Goal: Task Accomplishment & Management: Manage account settings

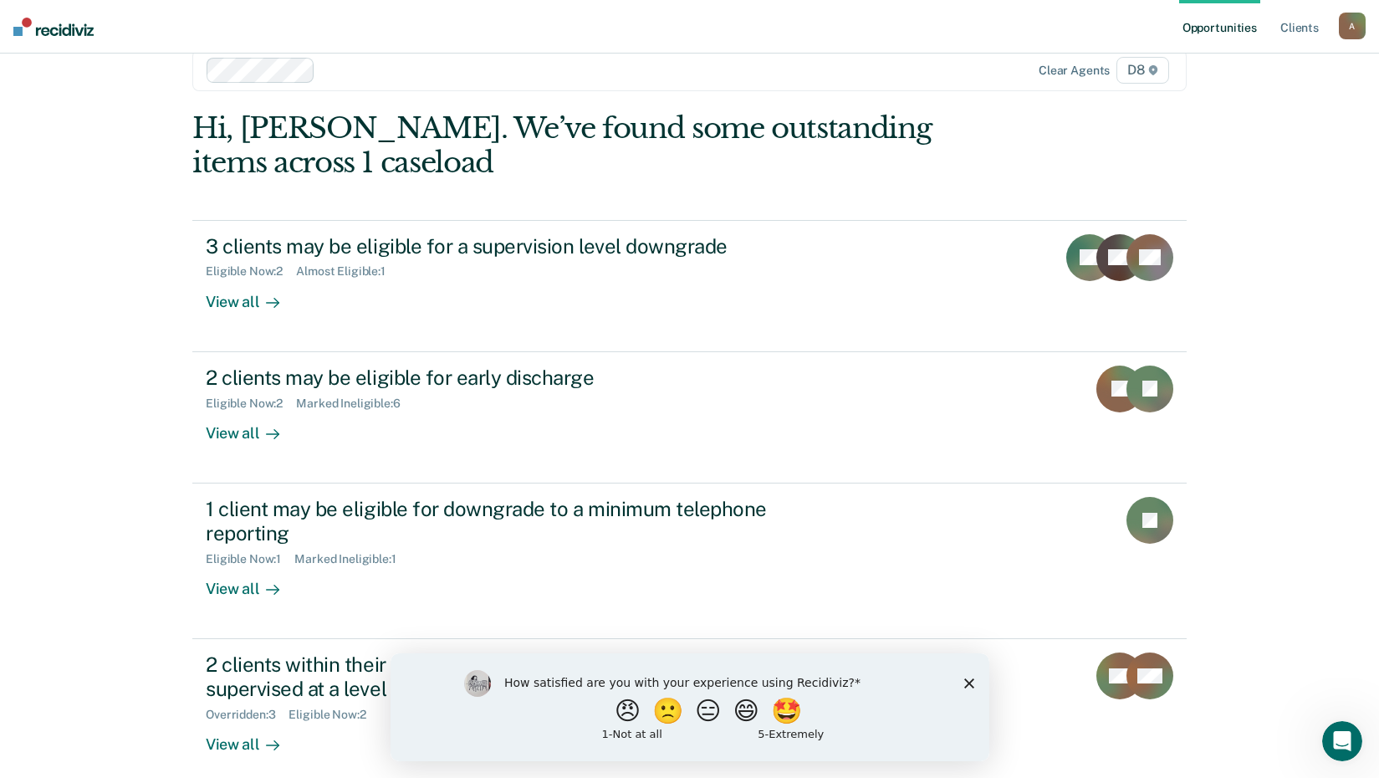
scroll to position [48, 0]
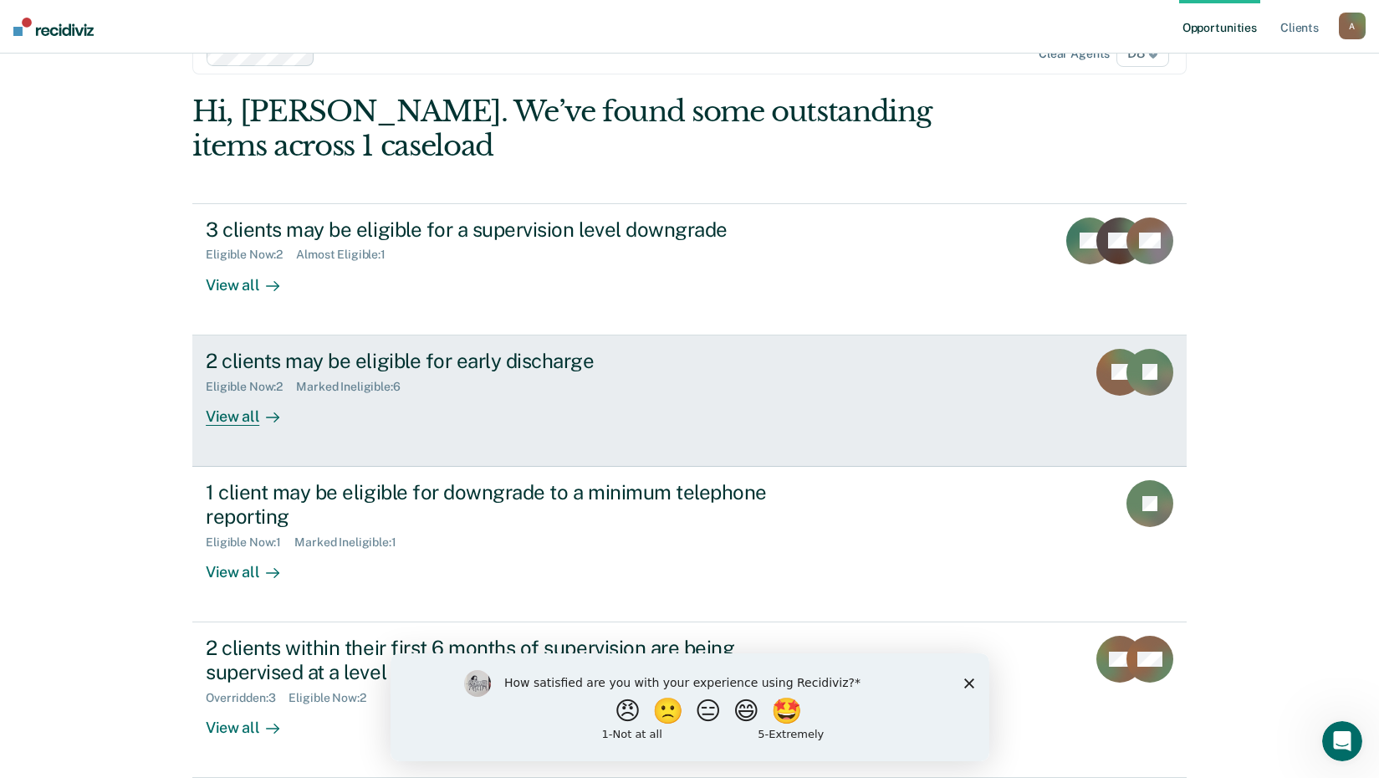
click at [230, 418] on div "View all" at bounding box center [253, 409] width 94 height 33
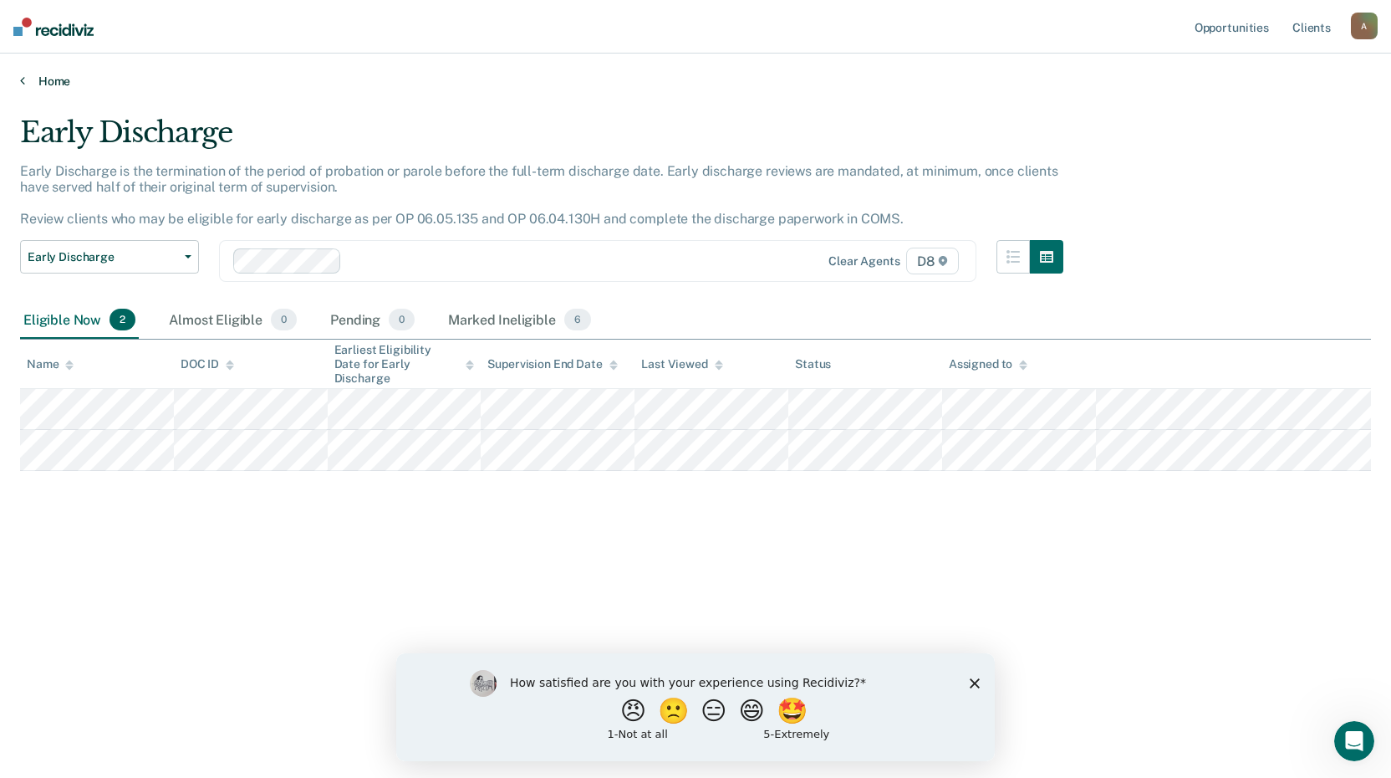
click at [54, 81] on link "Home" at bounding box center [695, 81] width 1351 height 15
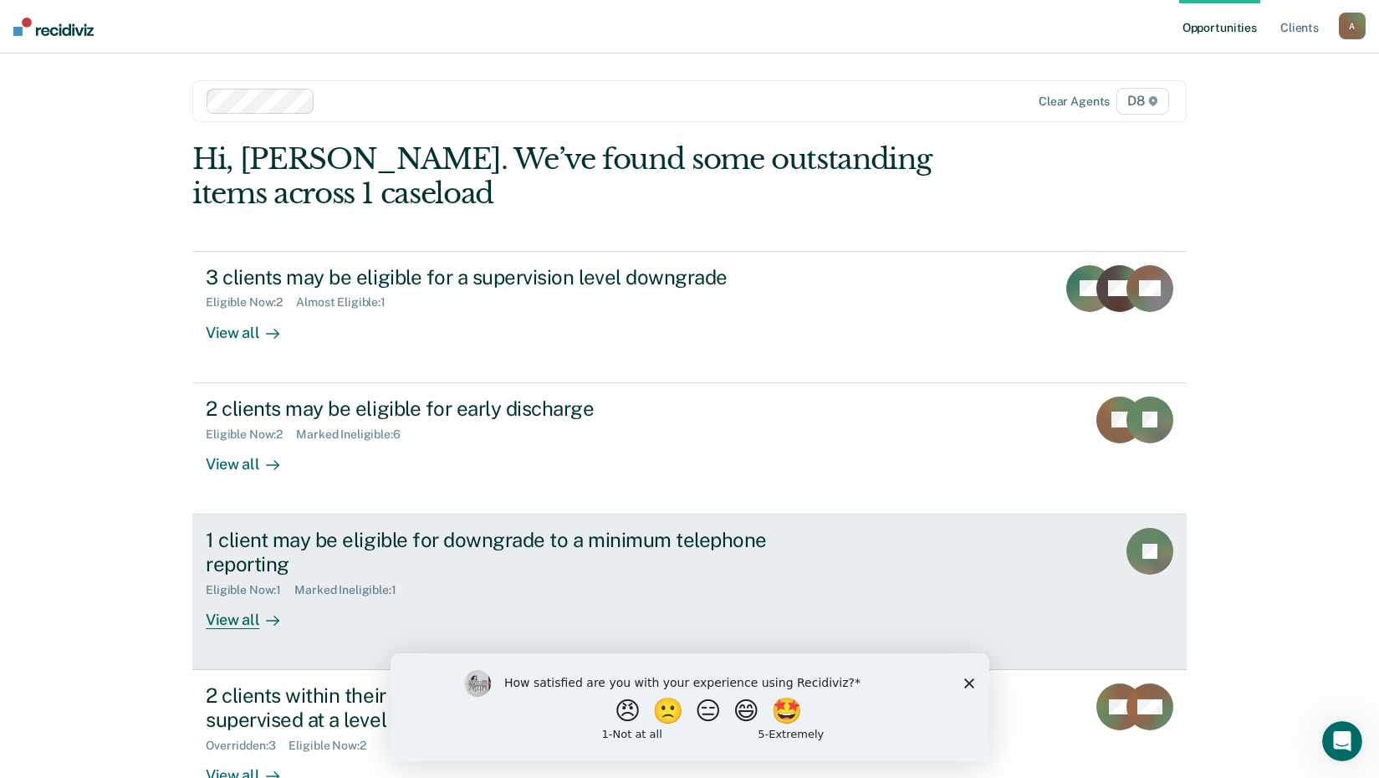
click at [218, 616] on div "View all" at bounding box center [253, 612] width 94 height 33
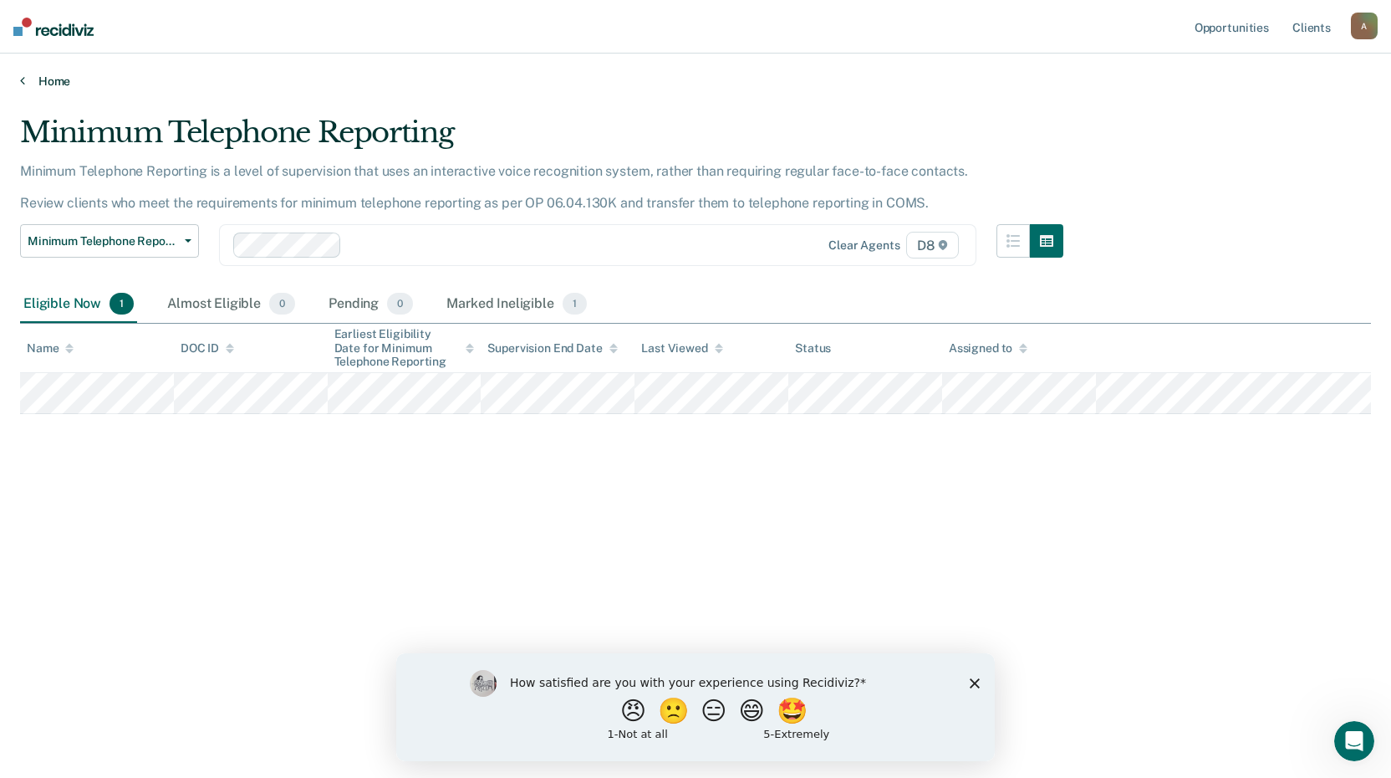
click at [44, 81] on link "Home" at bounding box center [695, 81] width 1351 height 15
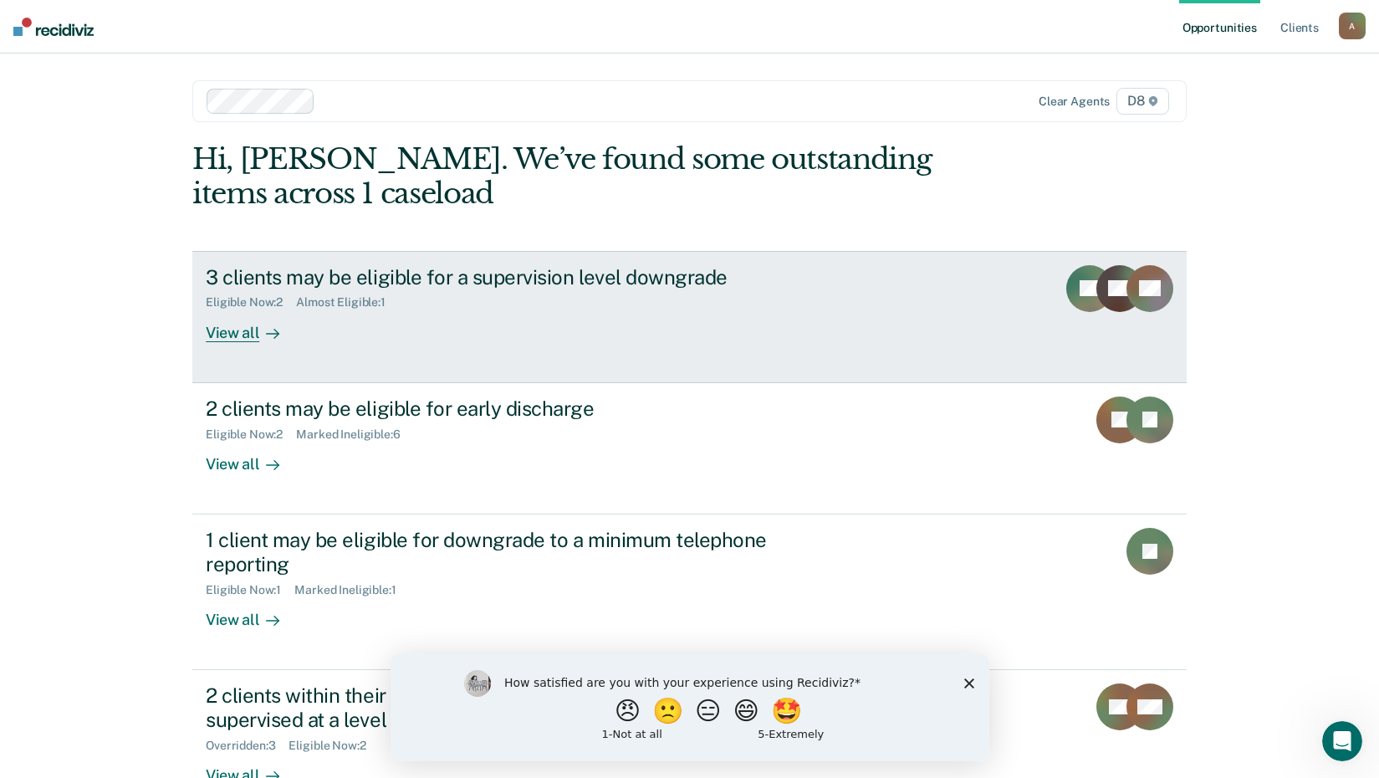
click at [222, 329] on div "View all" at bounding box center [253, 325] width 94 height 33
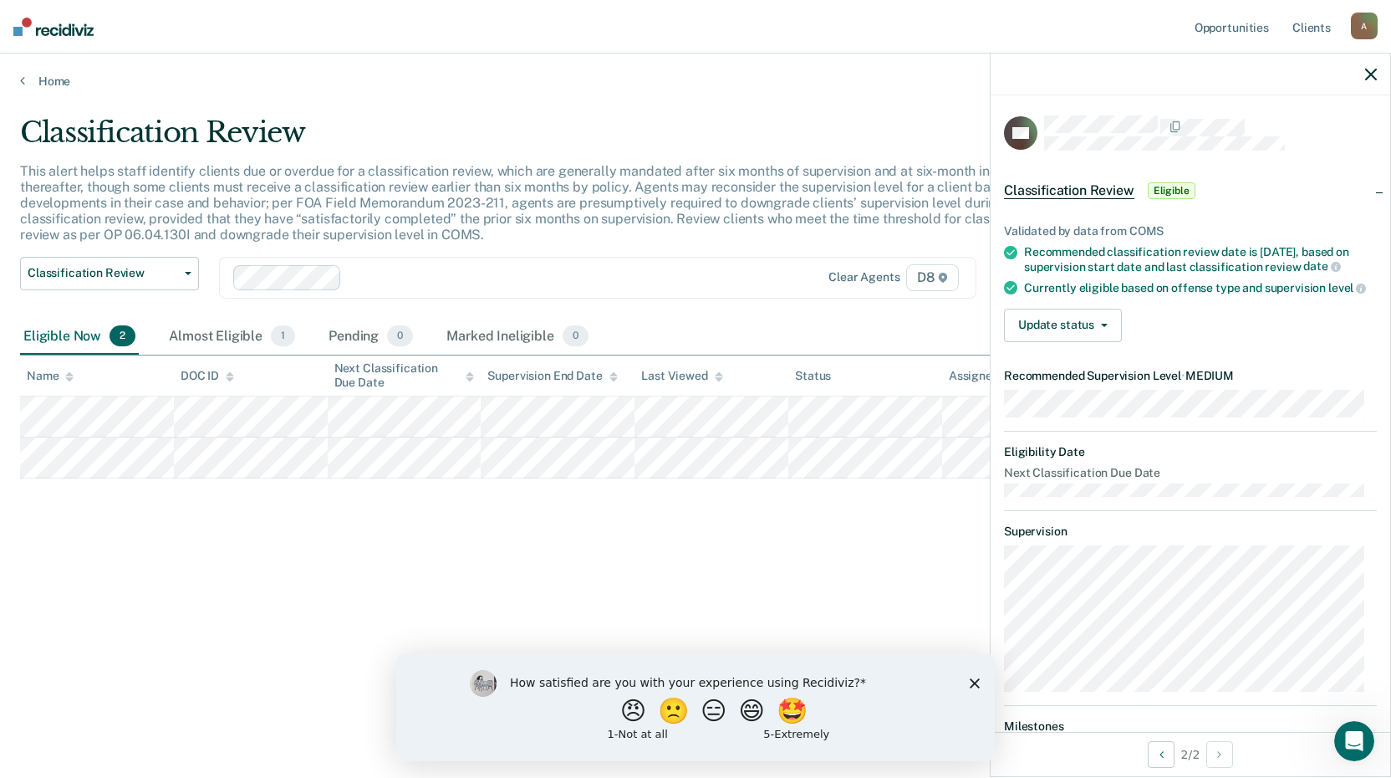
click at [186, 492] on div "Classification Review This alert helps staff identify clients due or overdue fo…" at bounding box center [695, 383] width 1351 height 537
click at [45, 81] on link "Home" at bounding box center [695, 81] width 1351 height 15
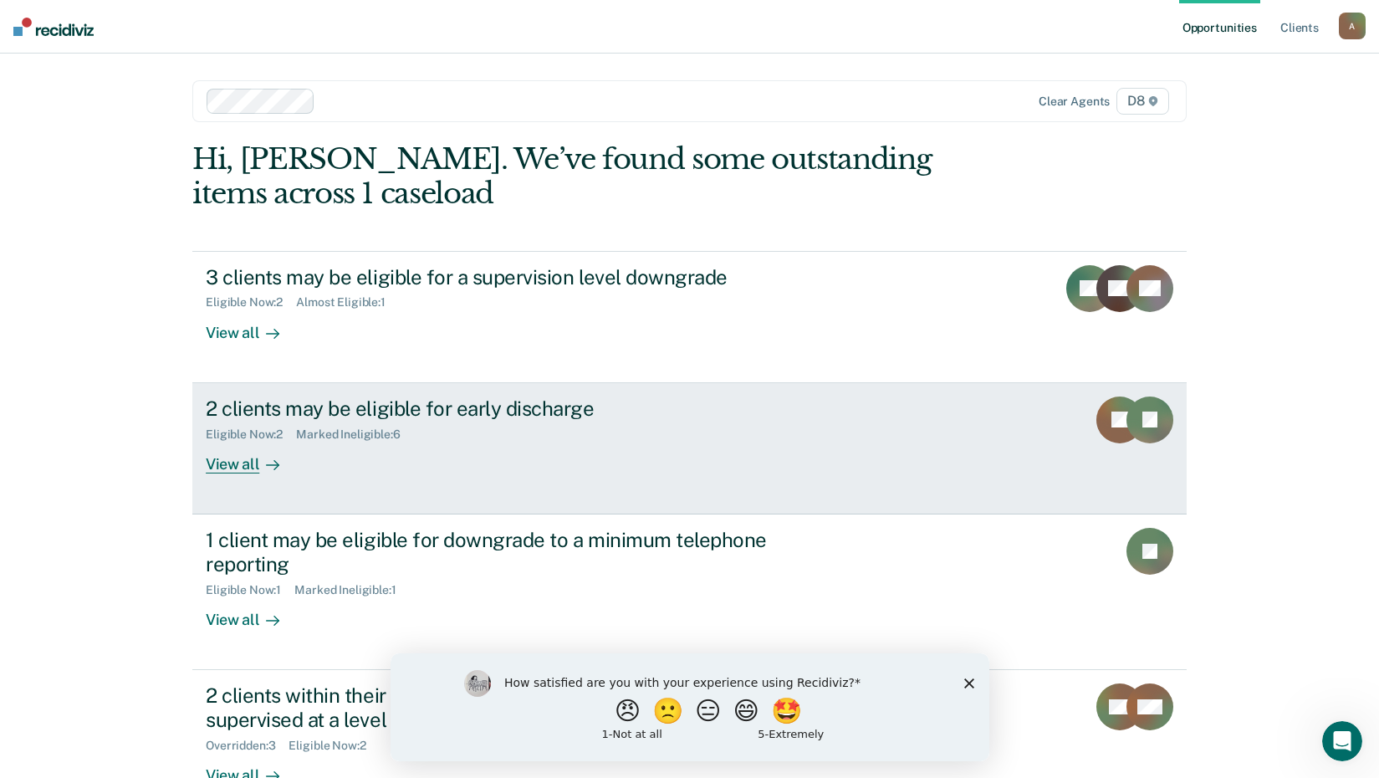
click at [237, 464] on div "View all" at bounding box center [253, 457] width 94 height 33
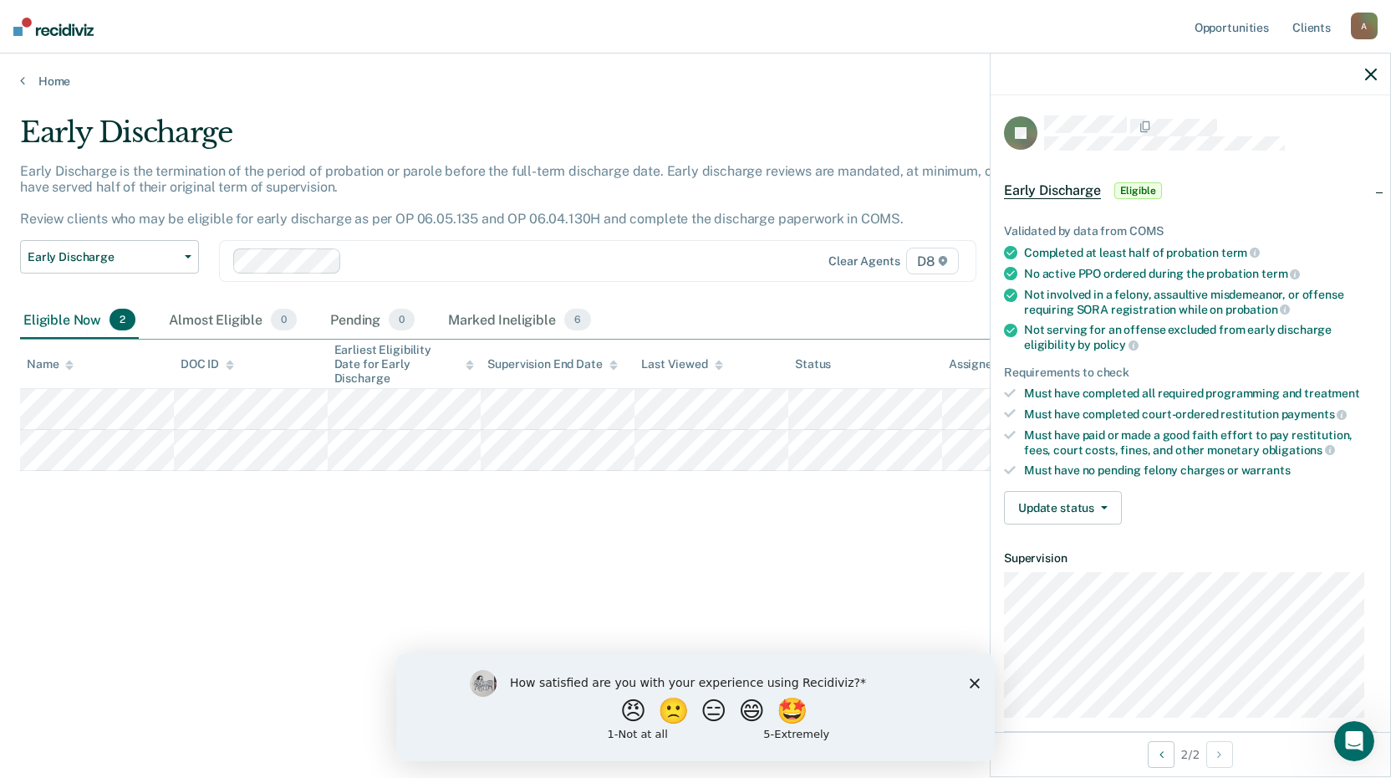
click at [65, 481] on div "Early Discharge Early Discharge is the termination of the period of probation o…" at bounding box center [695, 383] width 1351 height 537
click at [52, 87] on link "Home" at bounding box center [695, 81] width 1351 height 15
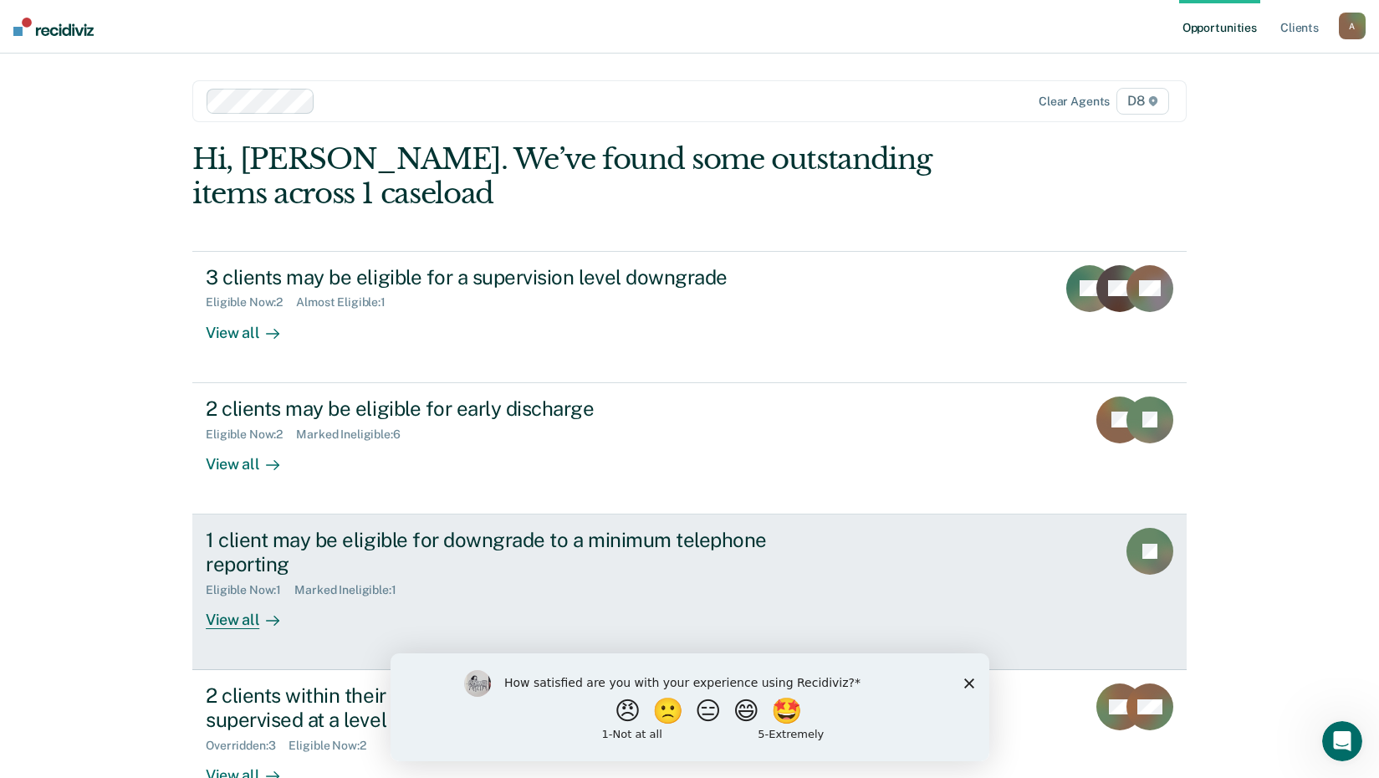
click at [248, 613] on div "View all" at bounding box center [253, 612] width 94 height 33
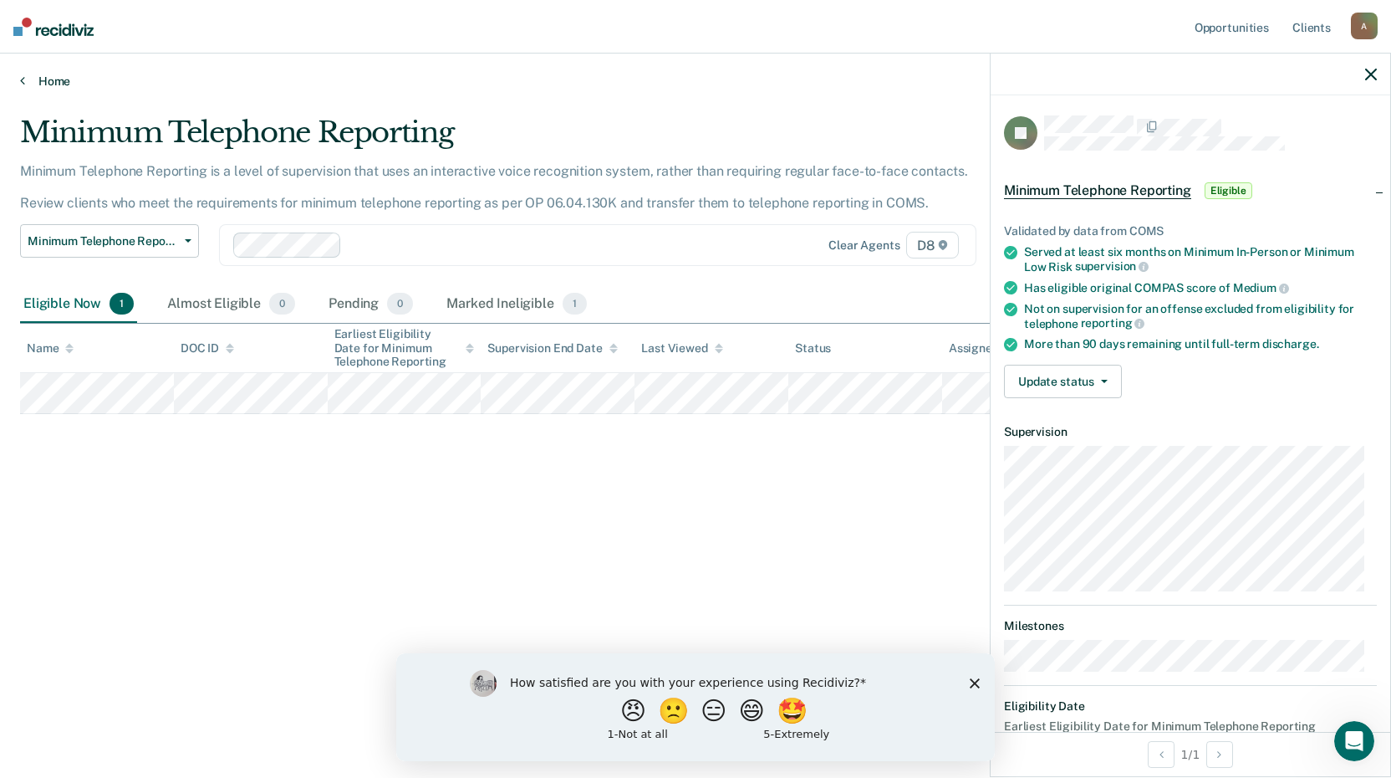
click at [51, 82] on link "Home" at bounding box center [695, 81] width 1351 height 15
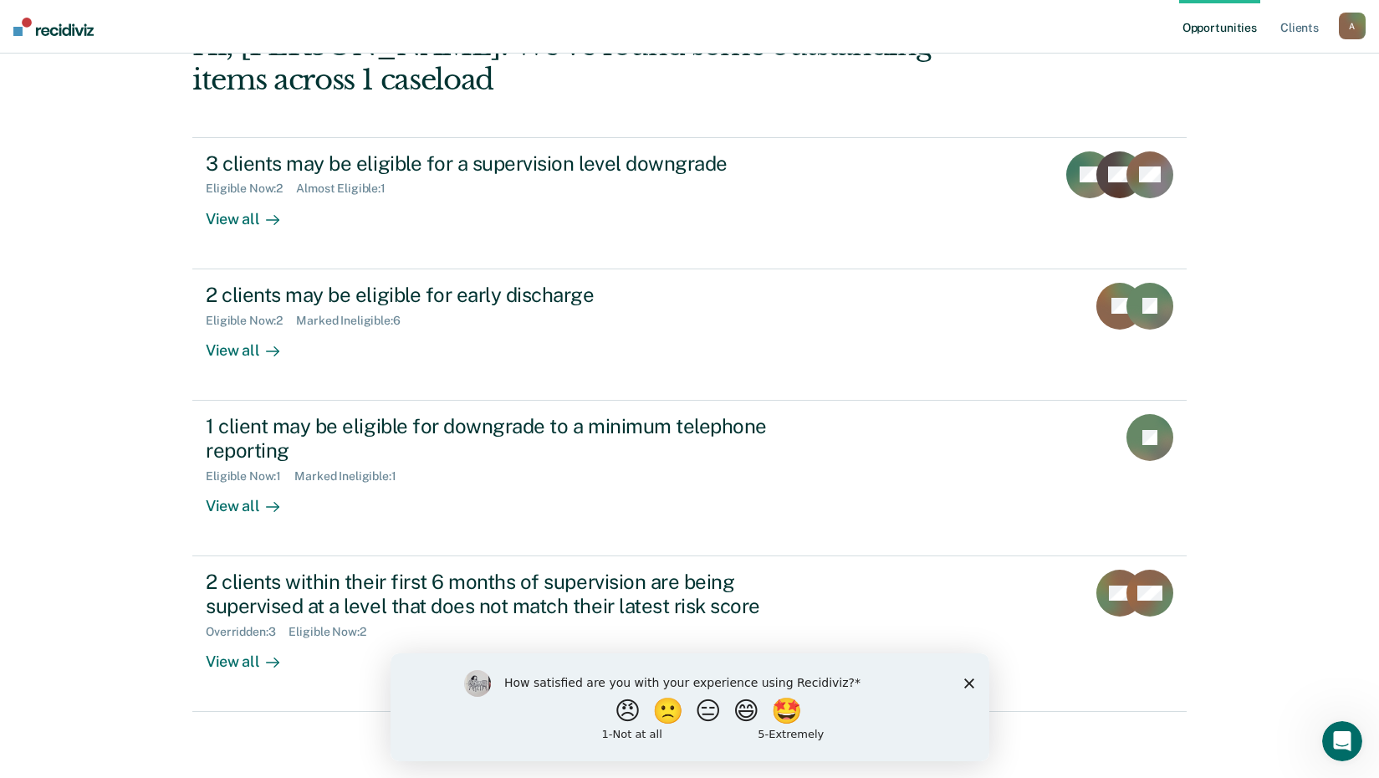
scroll to position [115, 0]
click at [967, 680] on polygon "Close survey" at bounding box center [968, 682] width 10 height 10
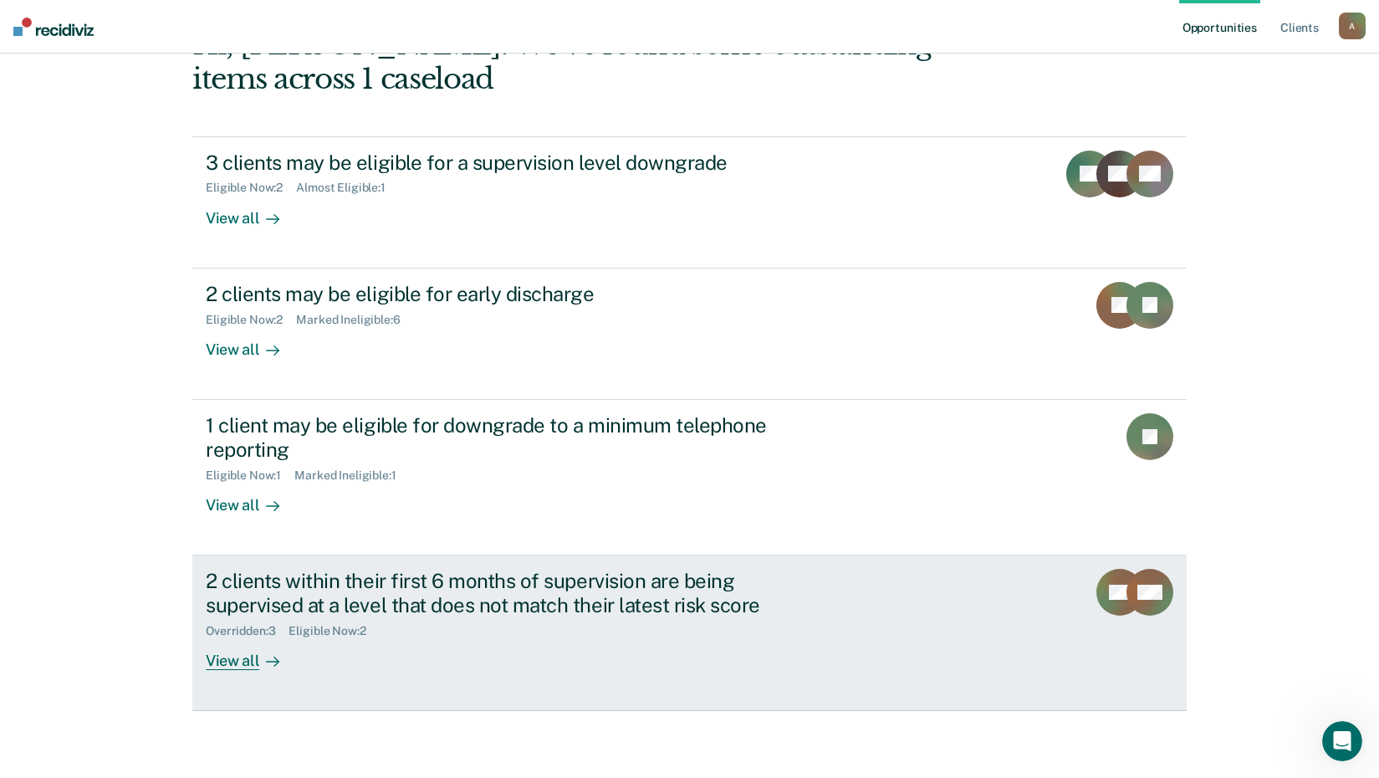
click at [229, 663] on div "View all" at bounding box center [253, 653] width 94 height 33
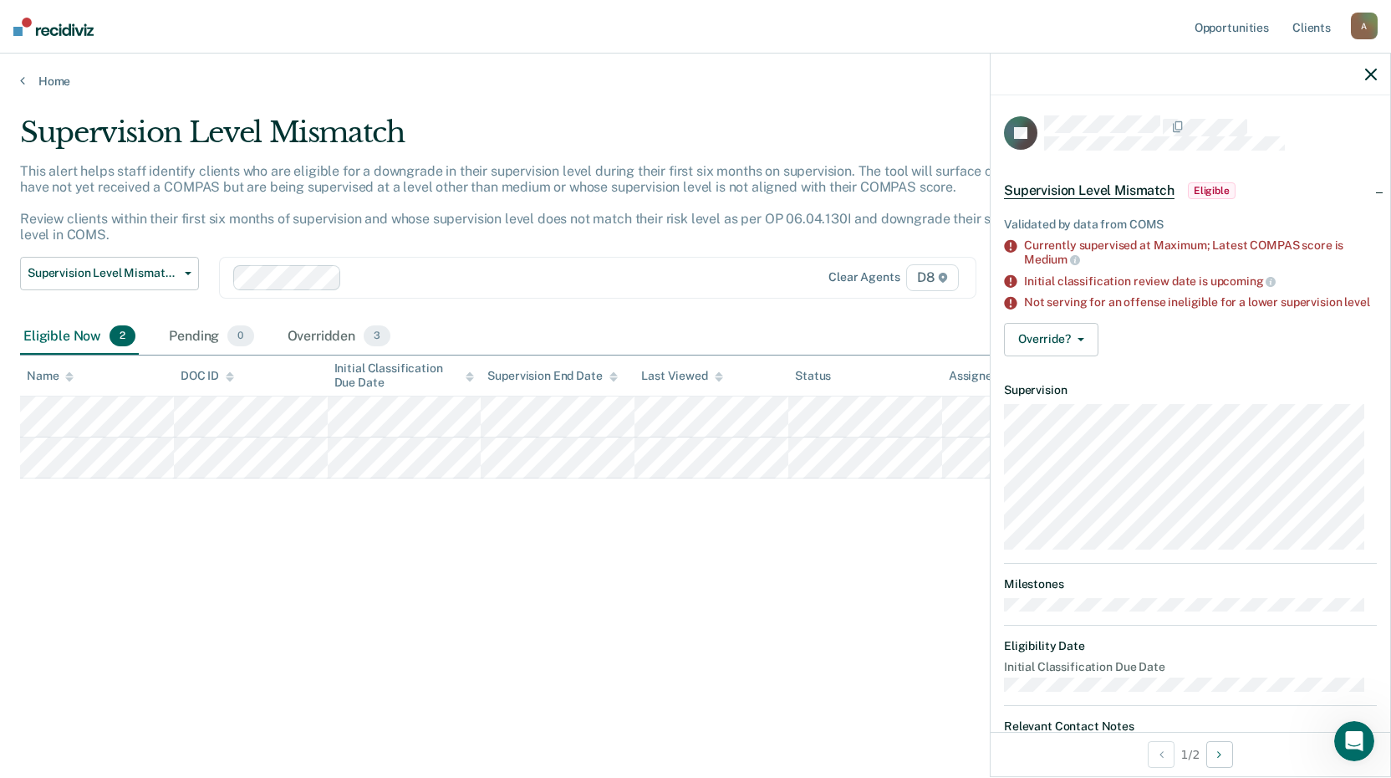
scroll to position [85, 0]
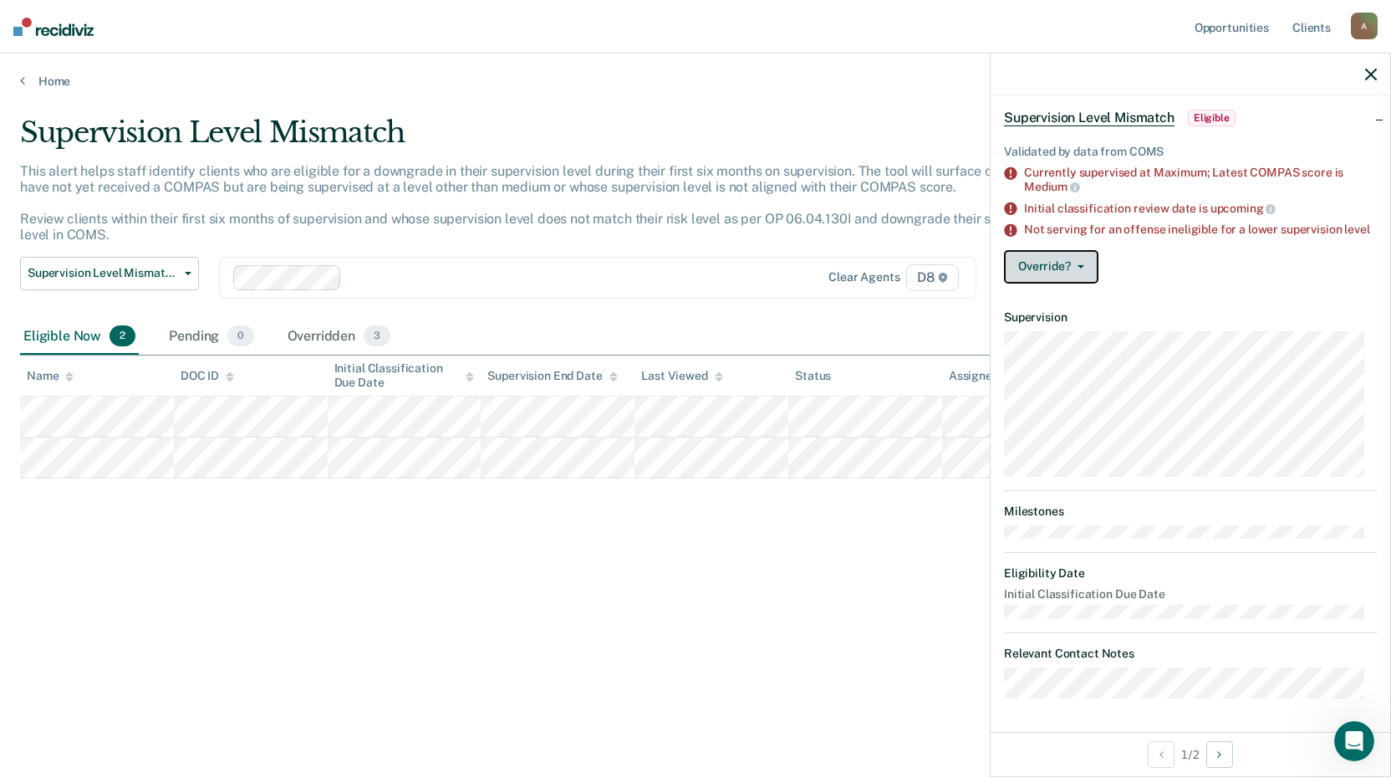
click at [1085, 258] on button "Override?" at bounding box center [1051, 266] width 94 height 33
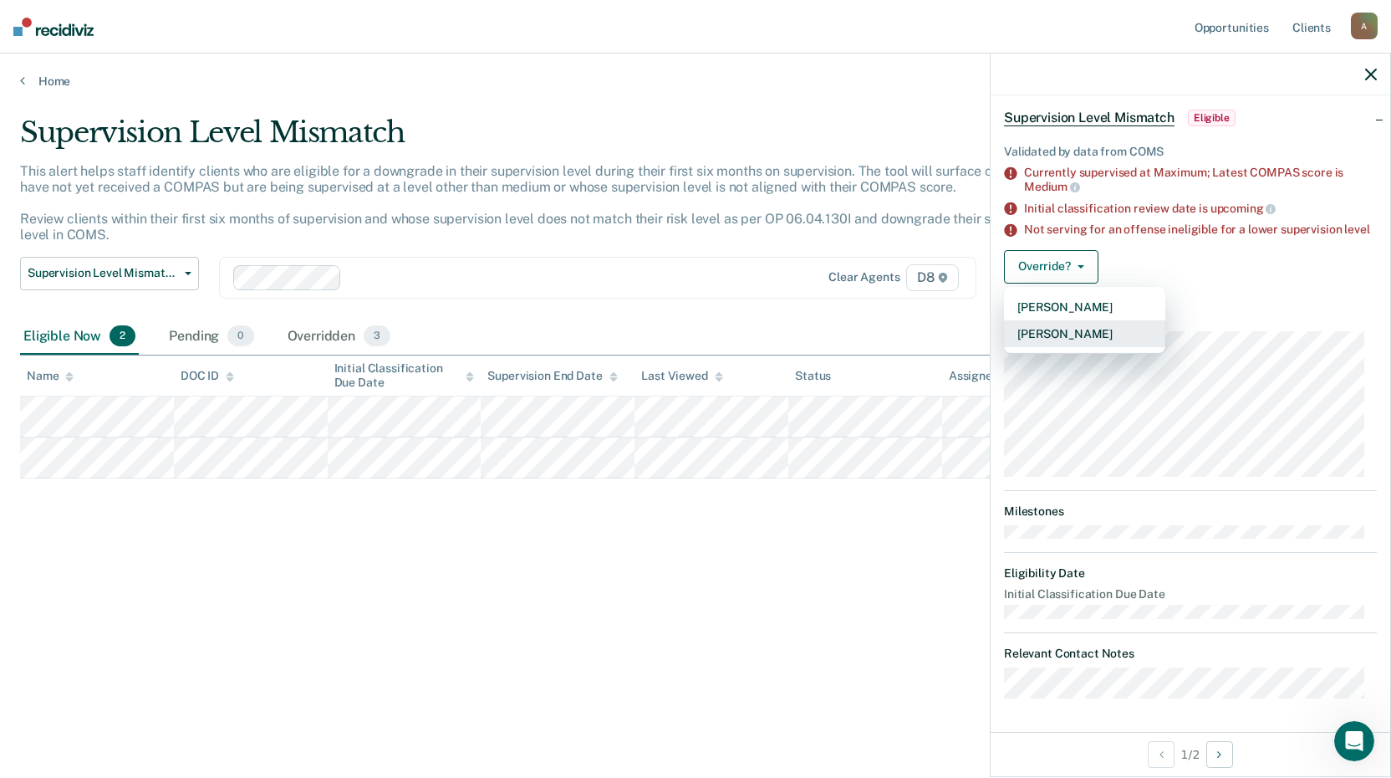
click at [1080, 334] on button "[PERSON_NAME]" at bounding box center [1084, 333] width 161 height 27
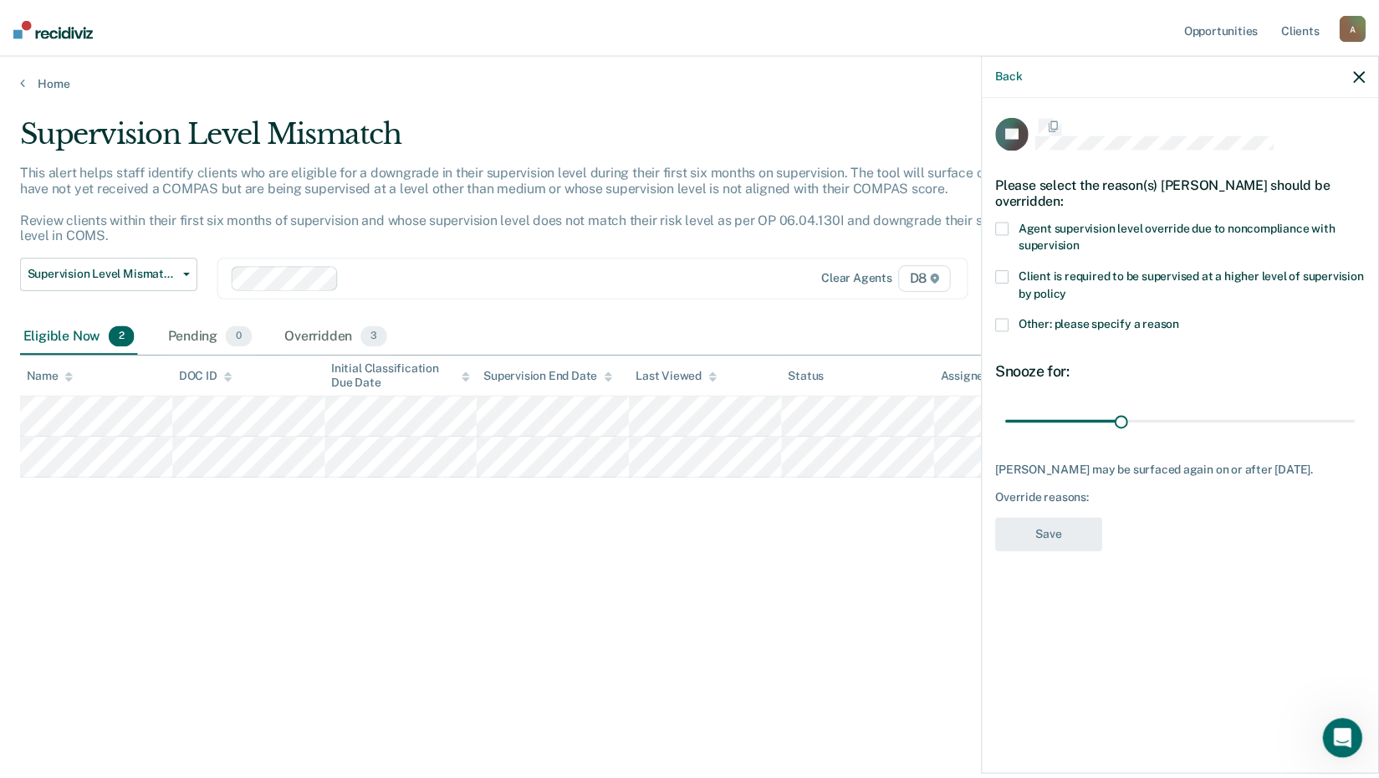
scroll to position [0, 0]
click at [1011, 324] on span at bounding box center [1010, 325] width 13 height 13
click at [1190, 319] on input "Other: please specify a reason" at bounding box center [1190, 319] width 0 height 0
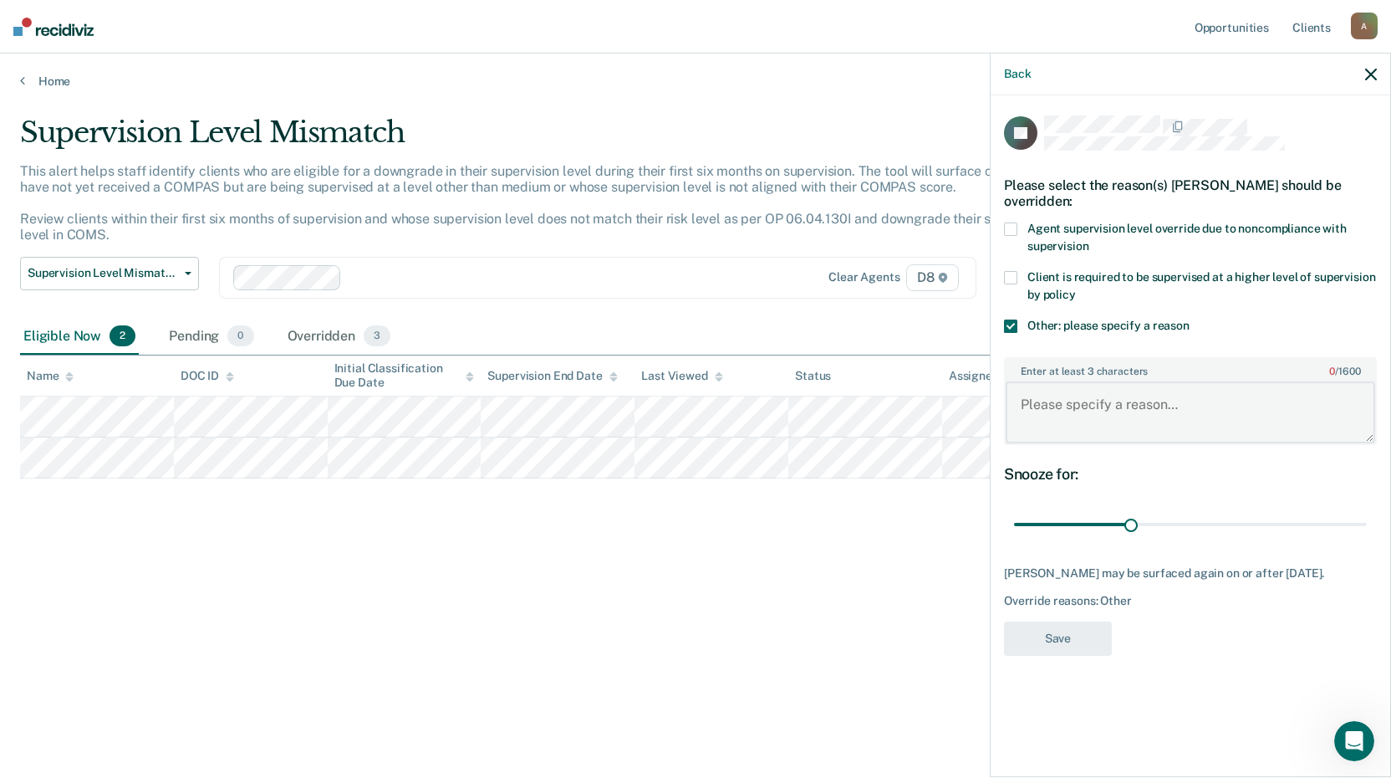
click at [1048, 401] on textarea "Enter at least 3 characters 0 / 1600" at bounding box center [1191, 412] width 370 height 62
type textarea "MAX due to Wellness Court."
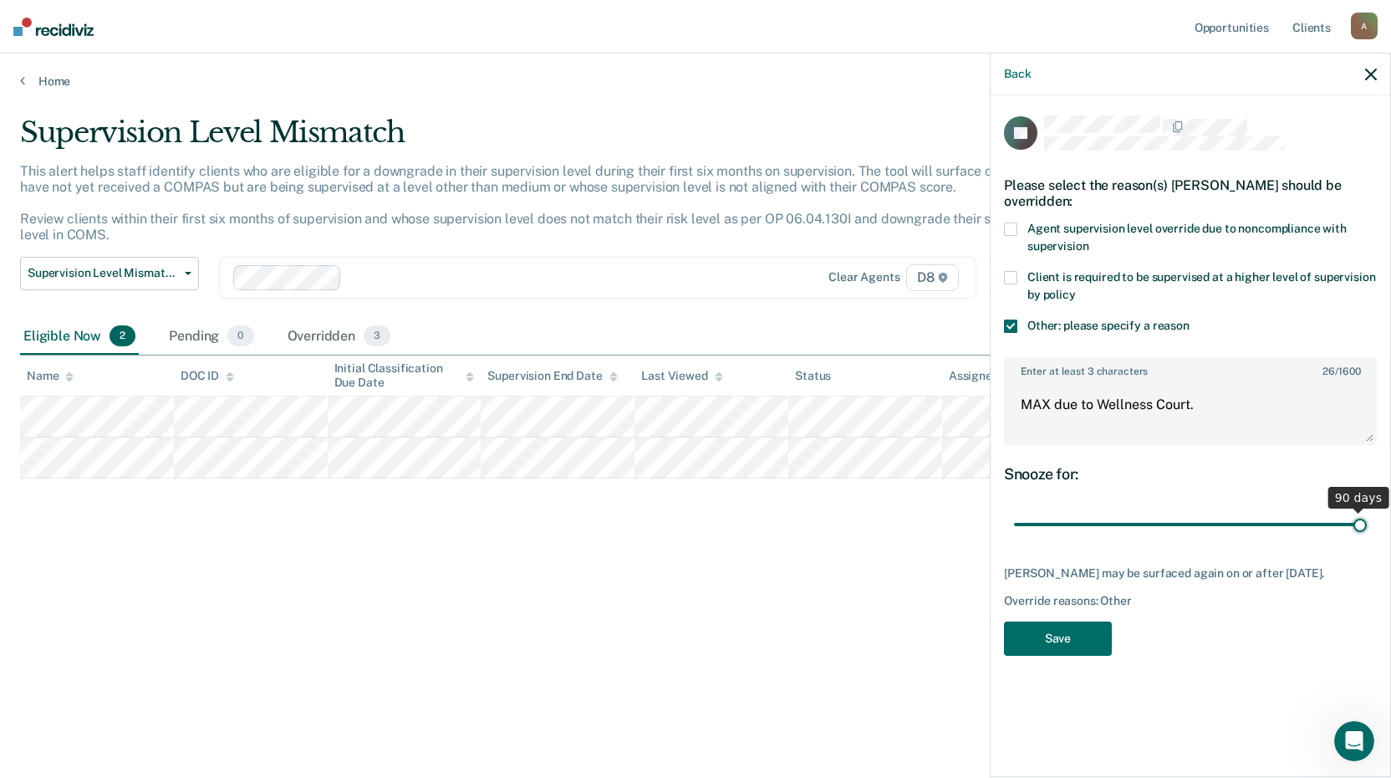
drag, startPoint x: 1136, startPoint y: 527, endPoint x: 1373, endPoint y: 524, distance: 237.5
type input "90"
click at [1367, 524] on input "range" at bounding box center [1190, 524] width 353 height 29
click at [1064, 651] on button "Save" at bounding box center [1058, 638] width 108 height 34
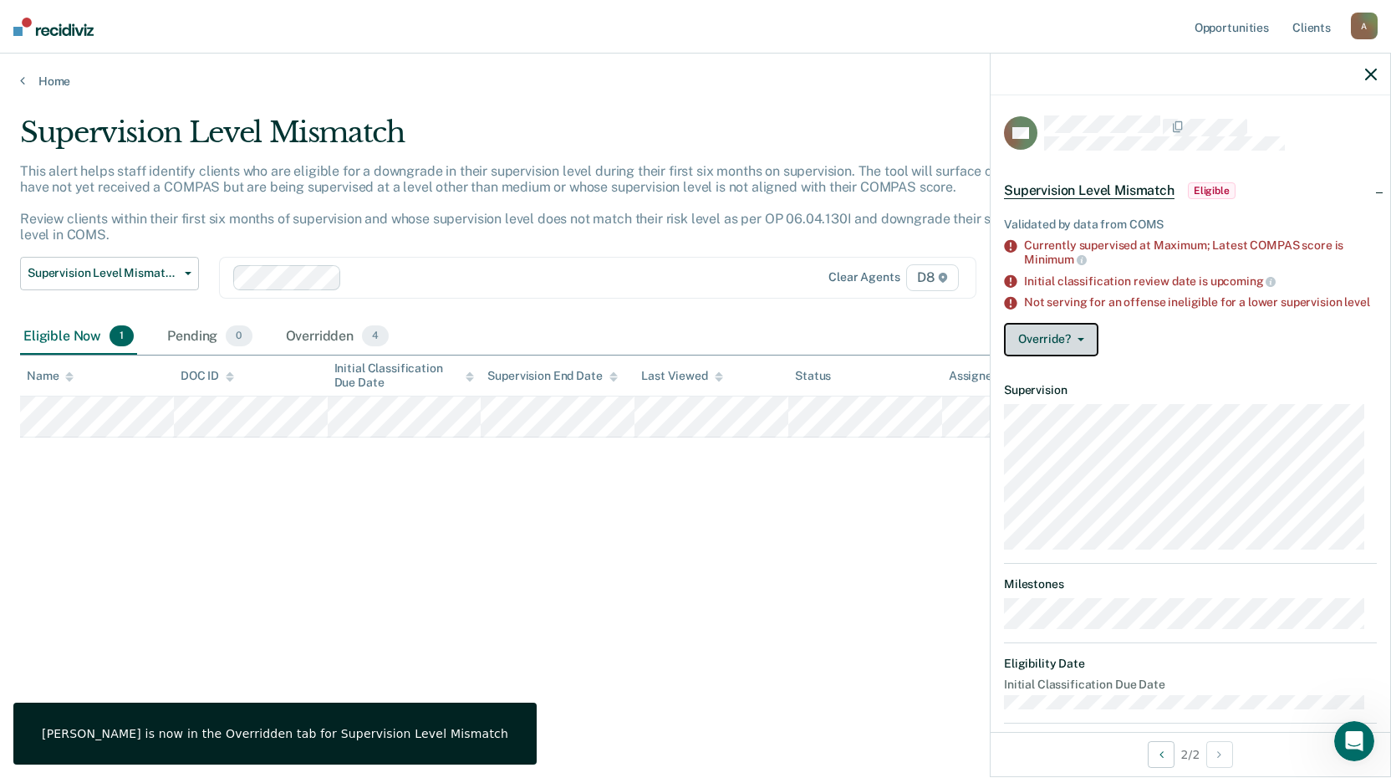
click at [1062, 350] on button "Override?" at bounding box center [1051, 339] width 94 height 33
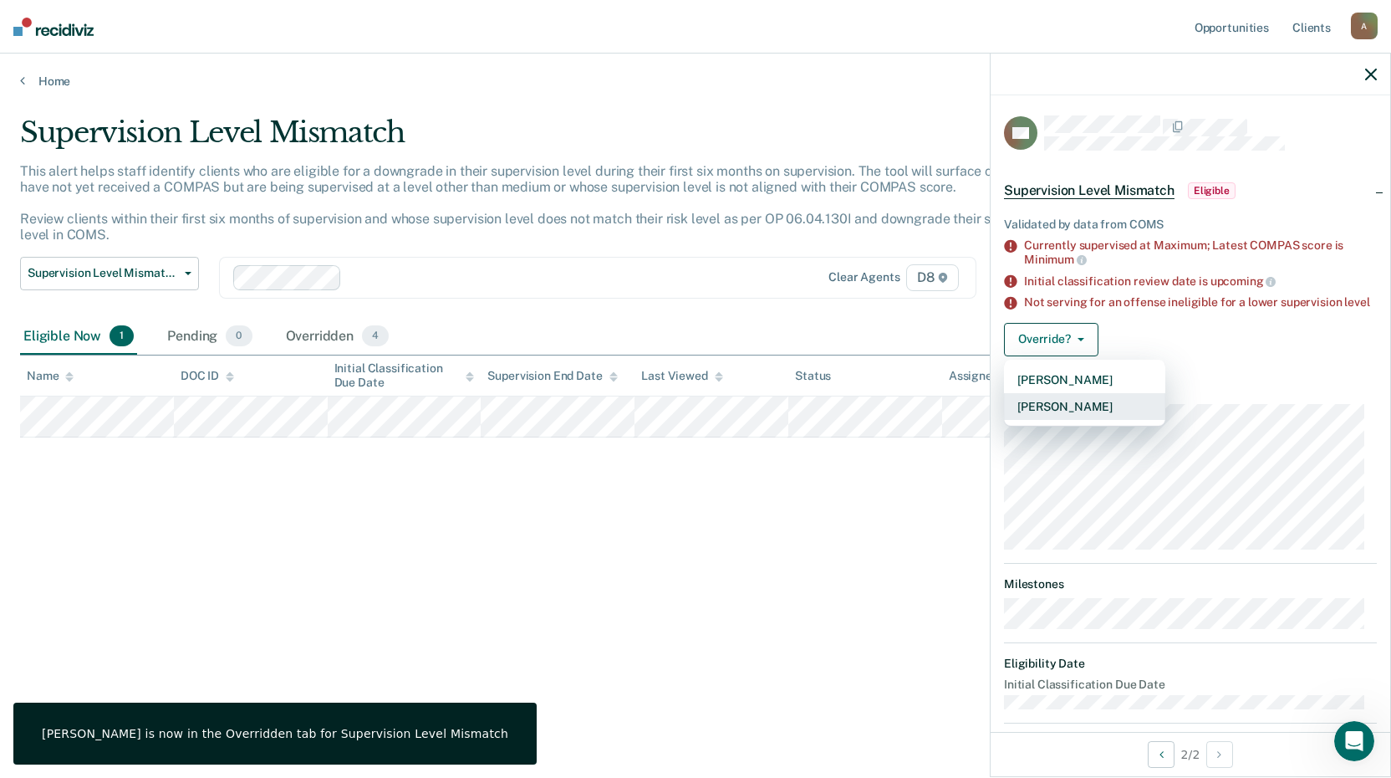
click at [1077, 416] on button "[PERSON_NAME]" at bounding box center [1084, 406] width 161 height 27
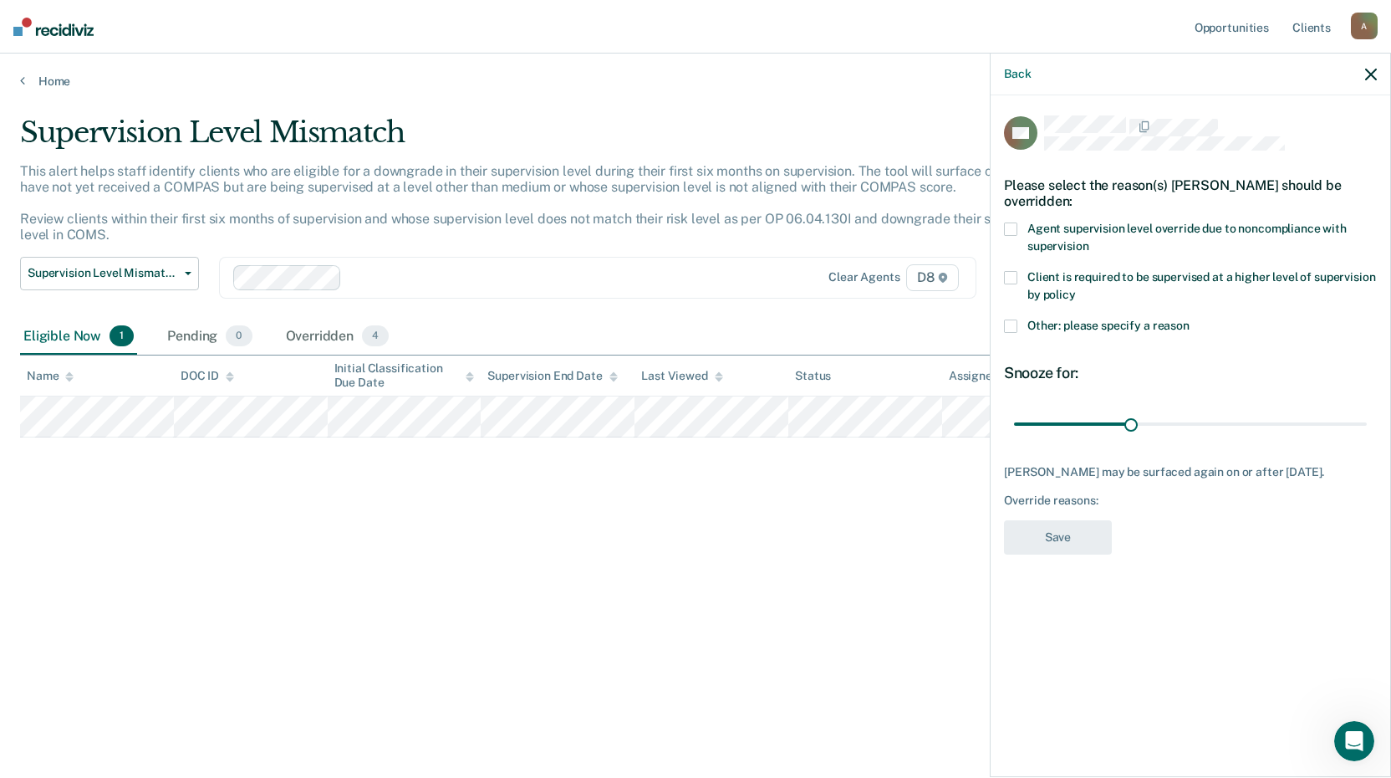
click at [1007, 322] on span at bounding box center [1010, 325] width 13 height 13
click at [1190, 319] on input "Other: please specify a reason" at bounding box center [1190, 319] width 0 height 0
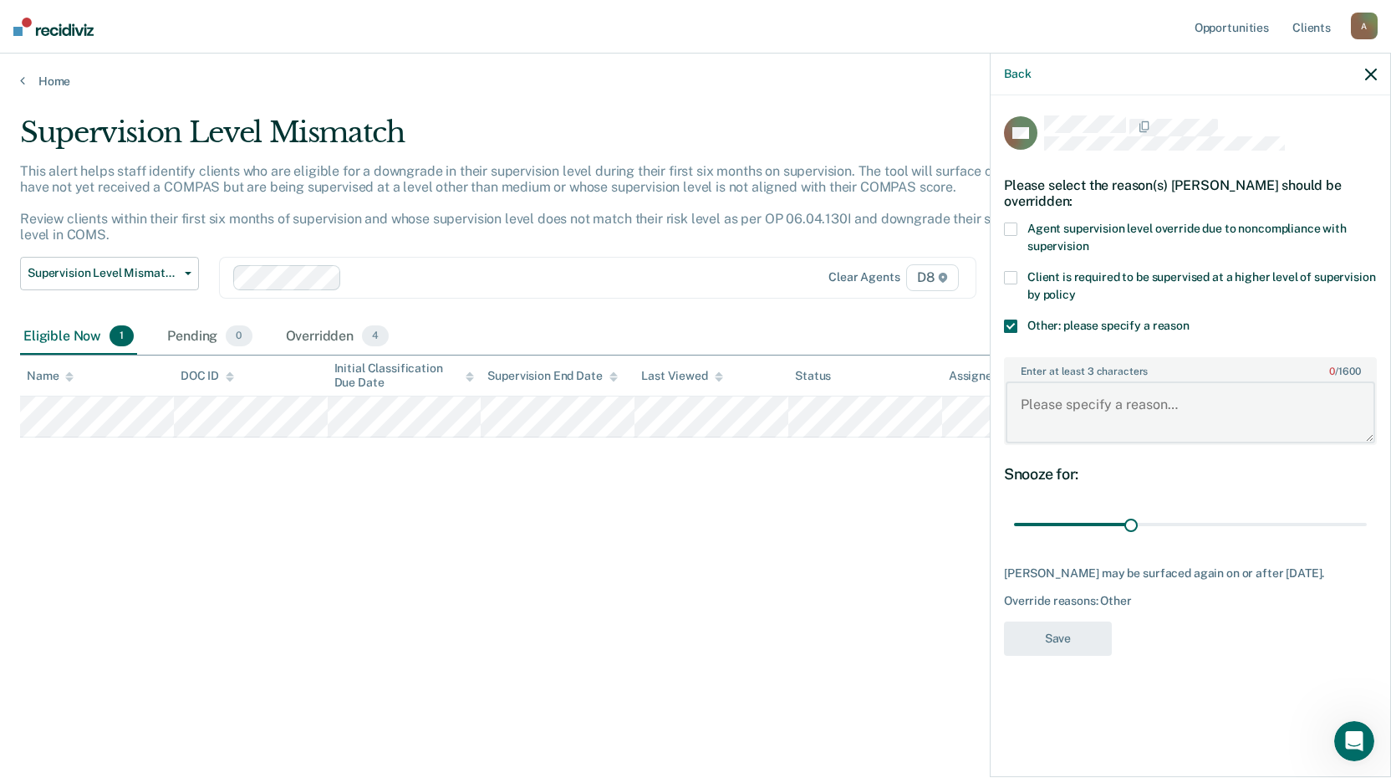
click at [1043, 410] on textarea "Enter at least 3 characters 0 / 1600" at bounding box center [1191, 412] width 370 height 62
type textarea "m"
type textarea "MAX due to Wellness Court."
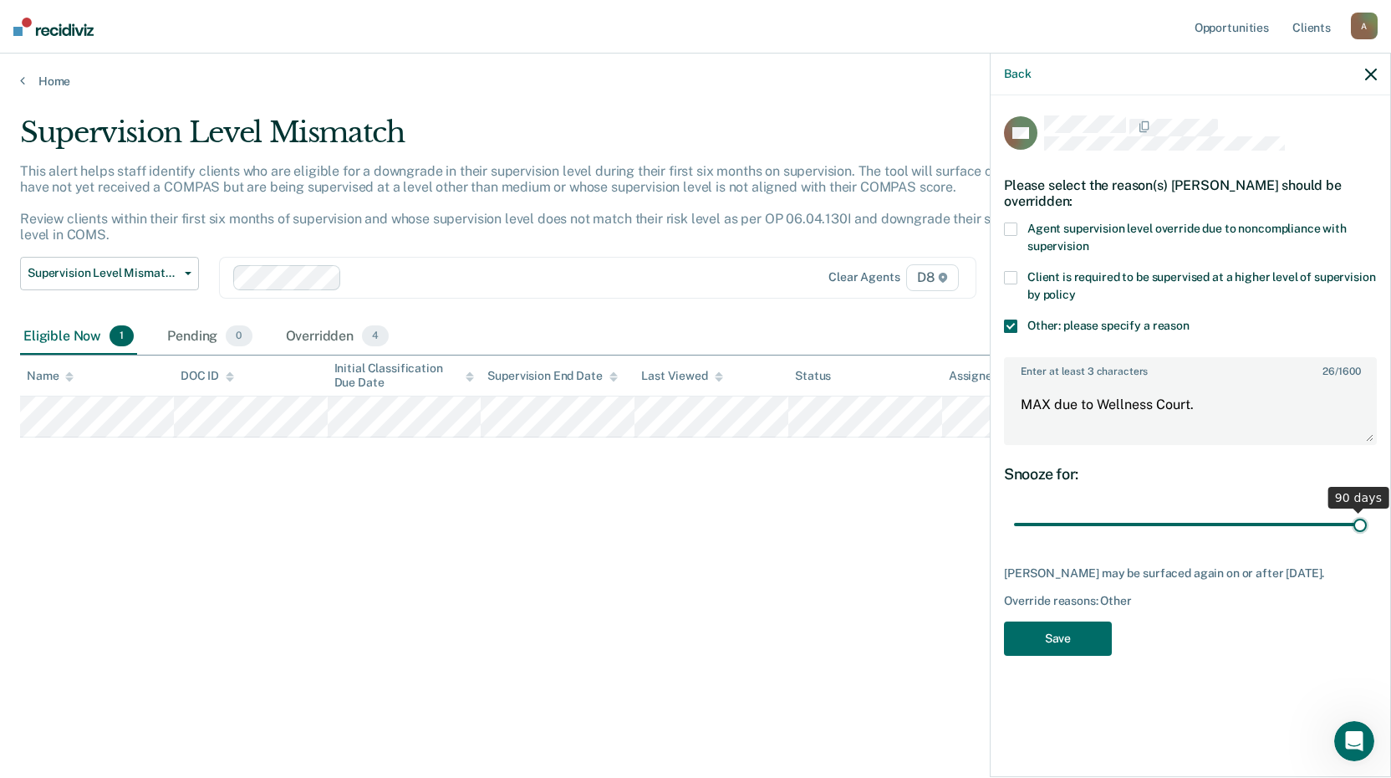
drag, startPoint x: 1132, startPoint y: 522, endPoint x: 1395, endPoint y: 503, distance: 263.3
type input "90"
click at [1367, 510] on input "range" at bounding box center [1190, 524] width 353 height 29
click at [1064, 640] on button "Save" at bounding box center [1058, 638] width 108 height 34
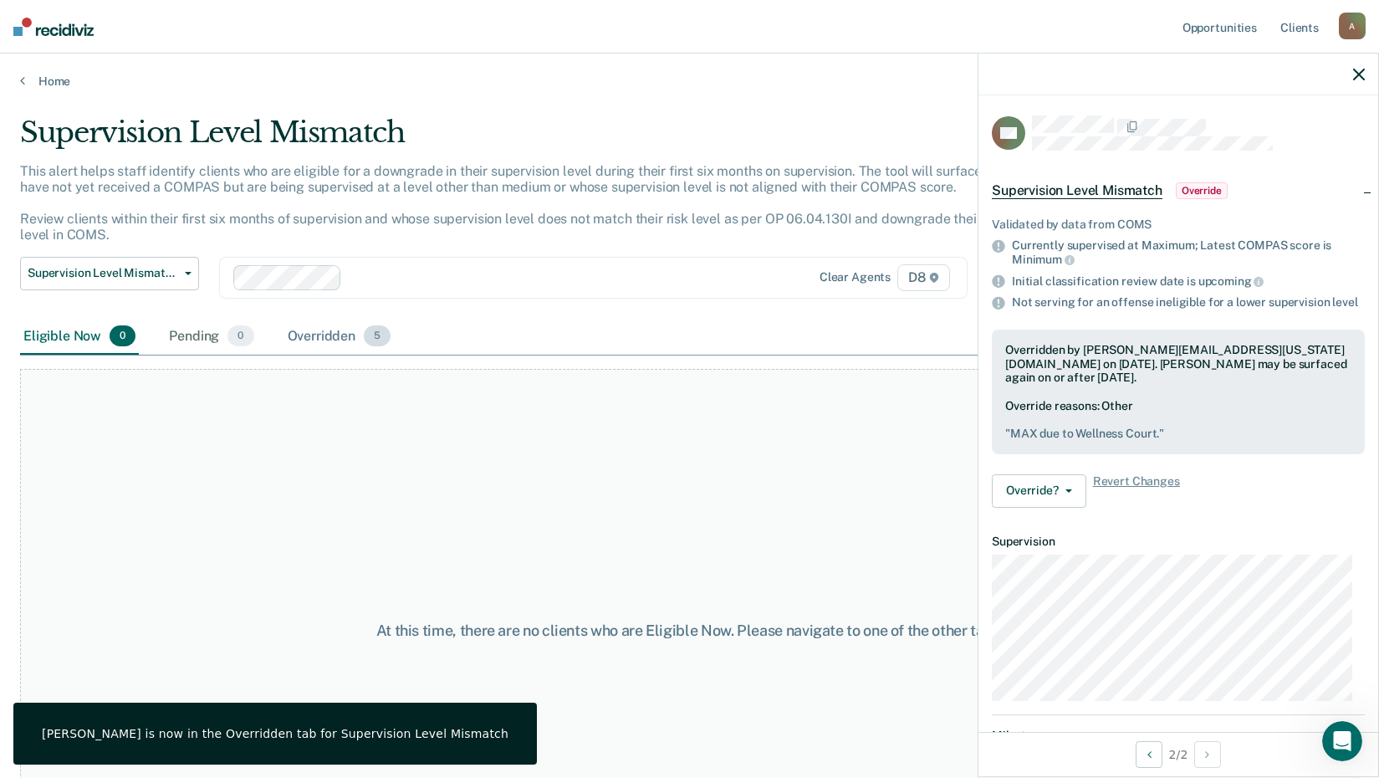
click at [324, 341] on div "Overridden 5" at bounding box center [339, 337] width 110 height 37
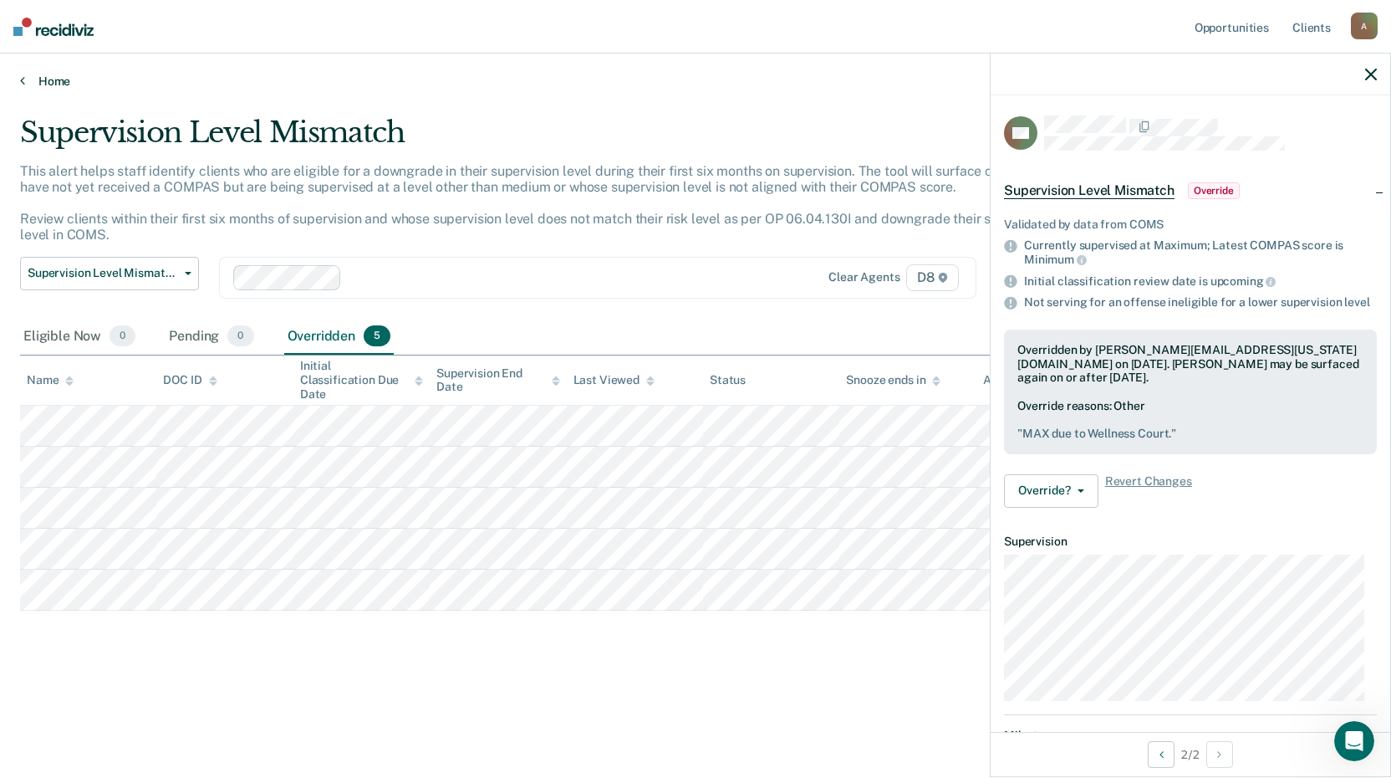
click at [54, 76] on link "Home" at bounding box center [695, 81] width 1351 height 15
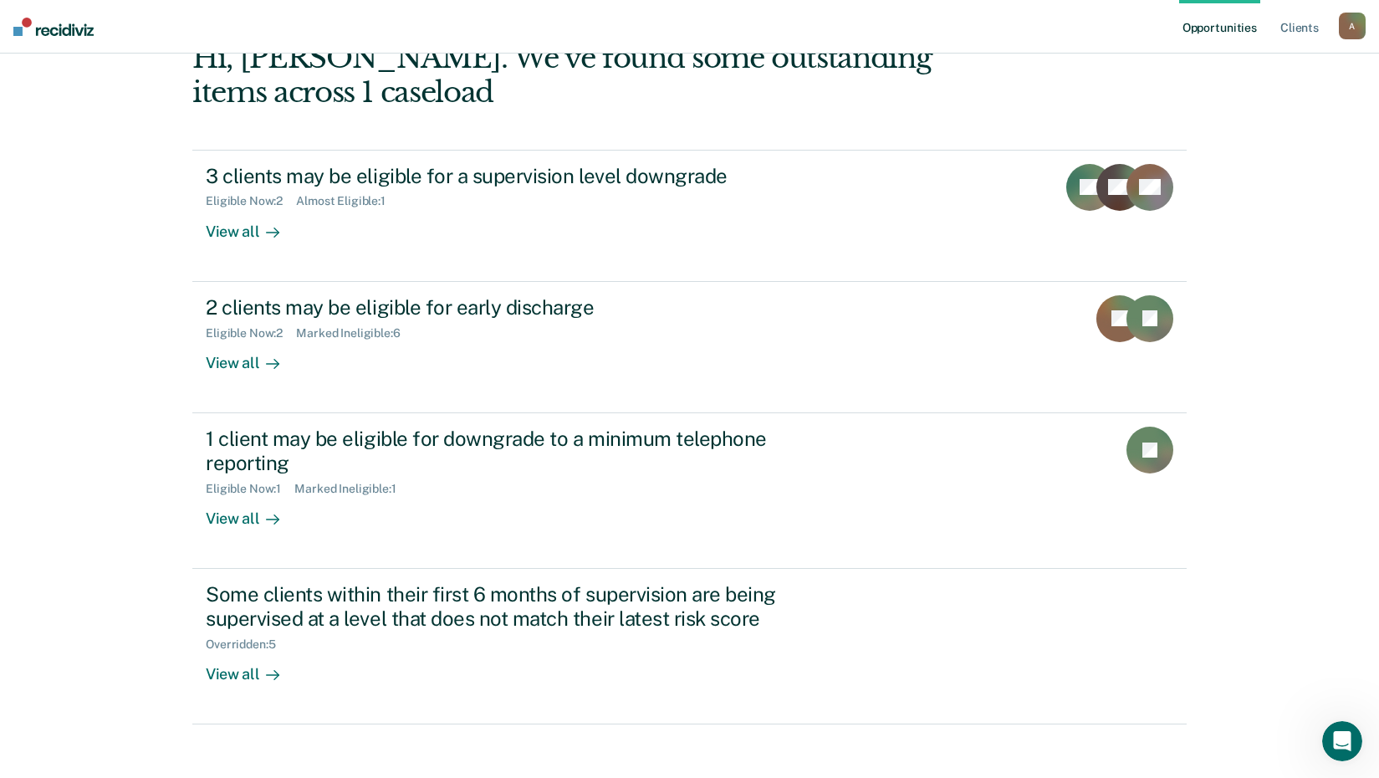
scroll to position [115, 0]
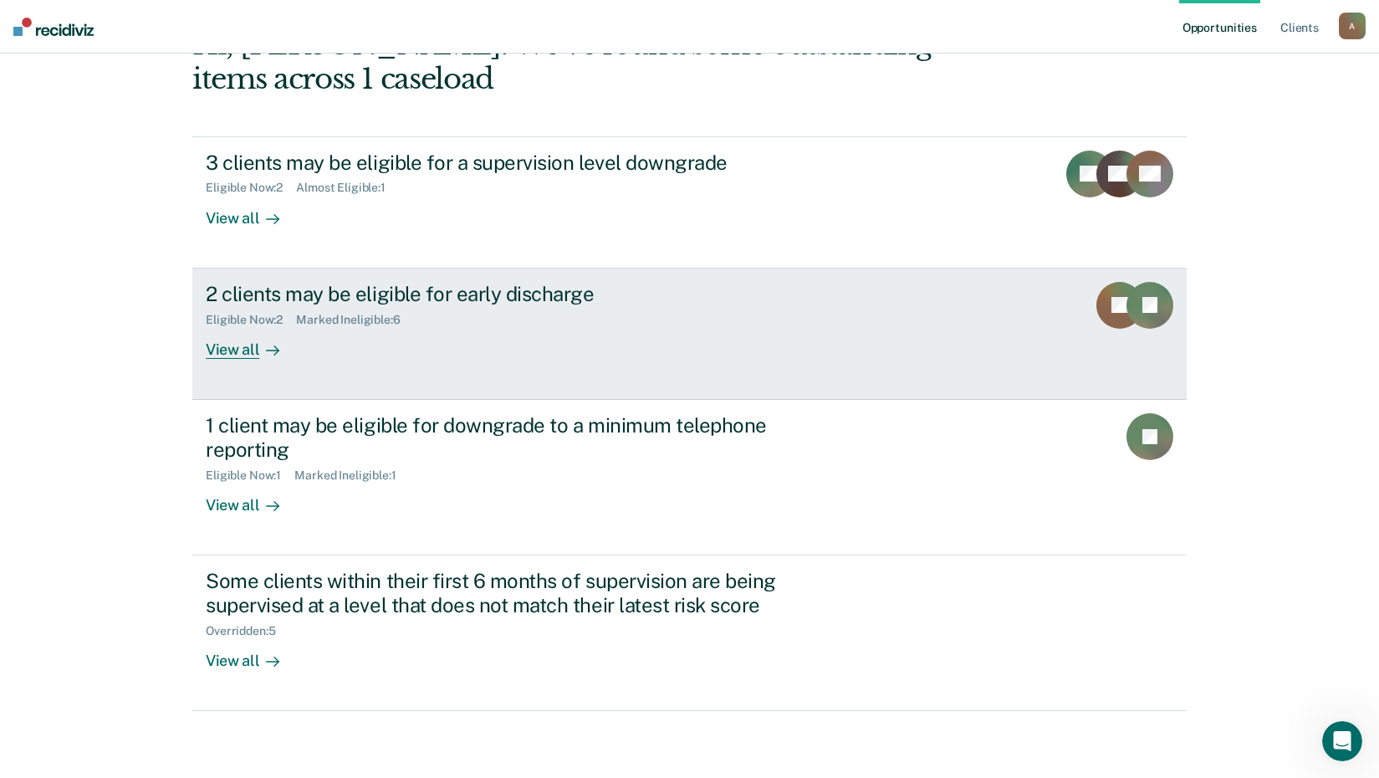
click at [229, 350] on div "View all" at bounding box center [253, 342] width 94 height 33
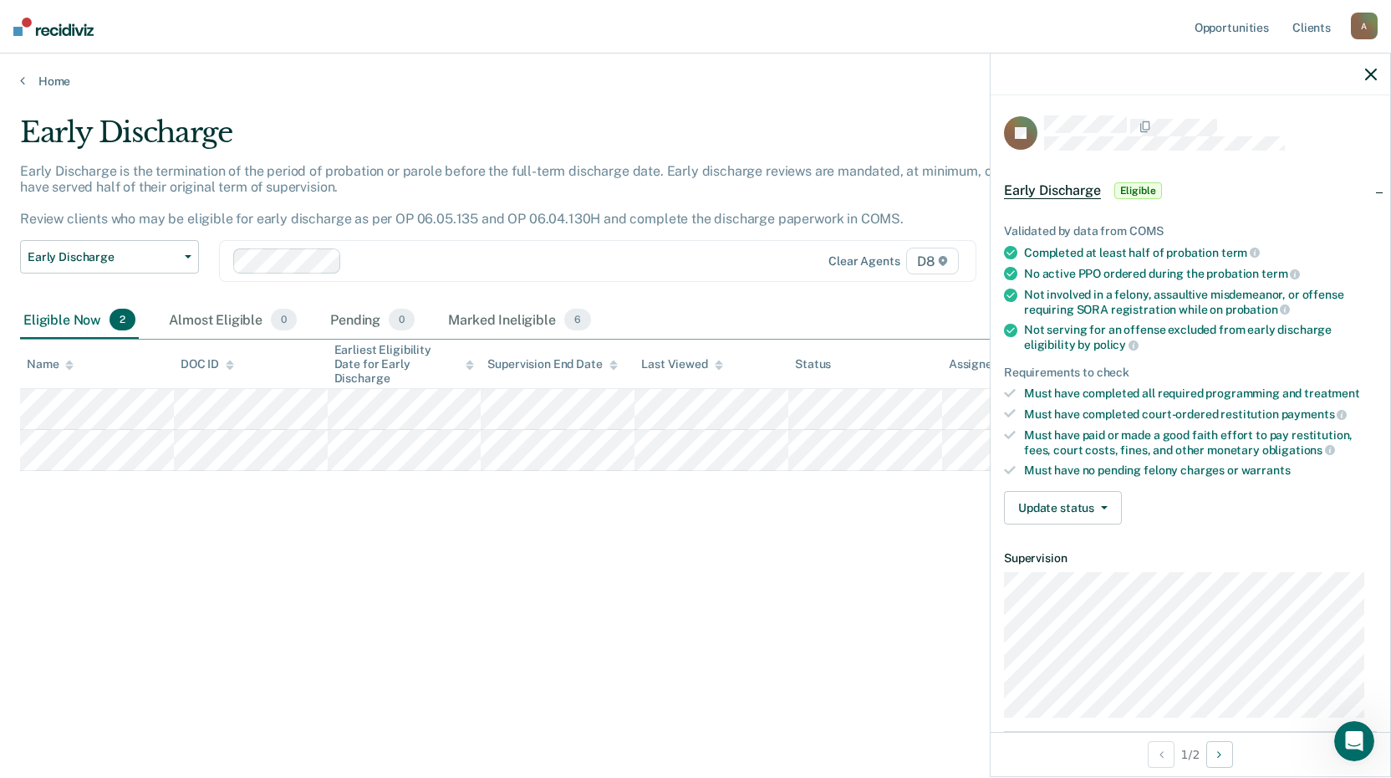
click at [295, 545] on div "Early Discharge Early Discharge is the termination of the period of probation o…" at bounding box center [695, 383] width 1351 height 537
click at [54, 83] on link "Home" at bounding box center [695, 81] width 1351 height 15
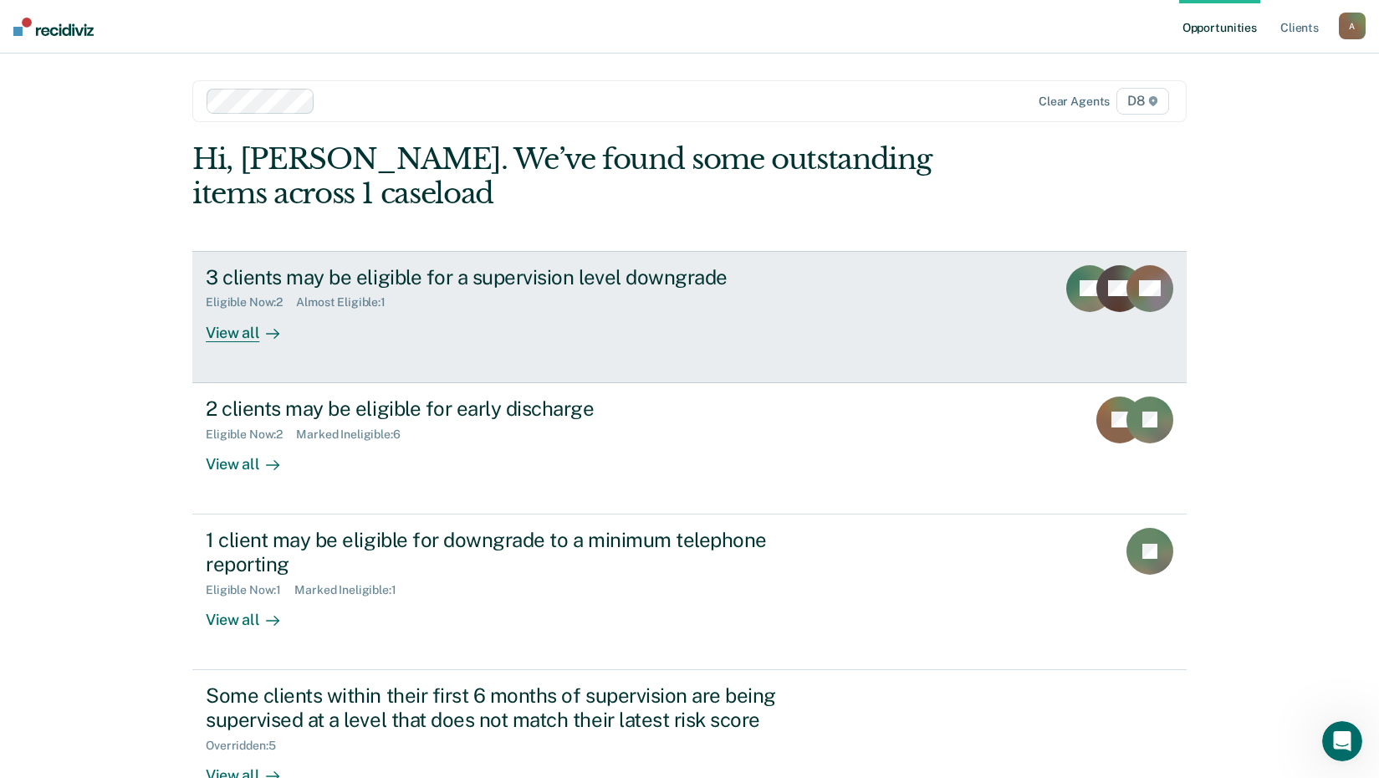
click at [242, 329] on div "View all" at bounding box center [253, 325] width 94 height 33
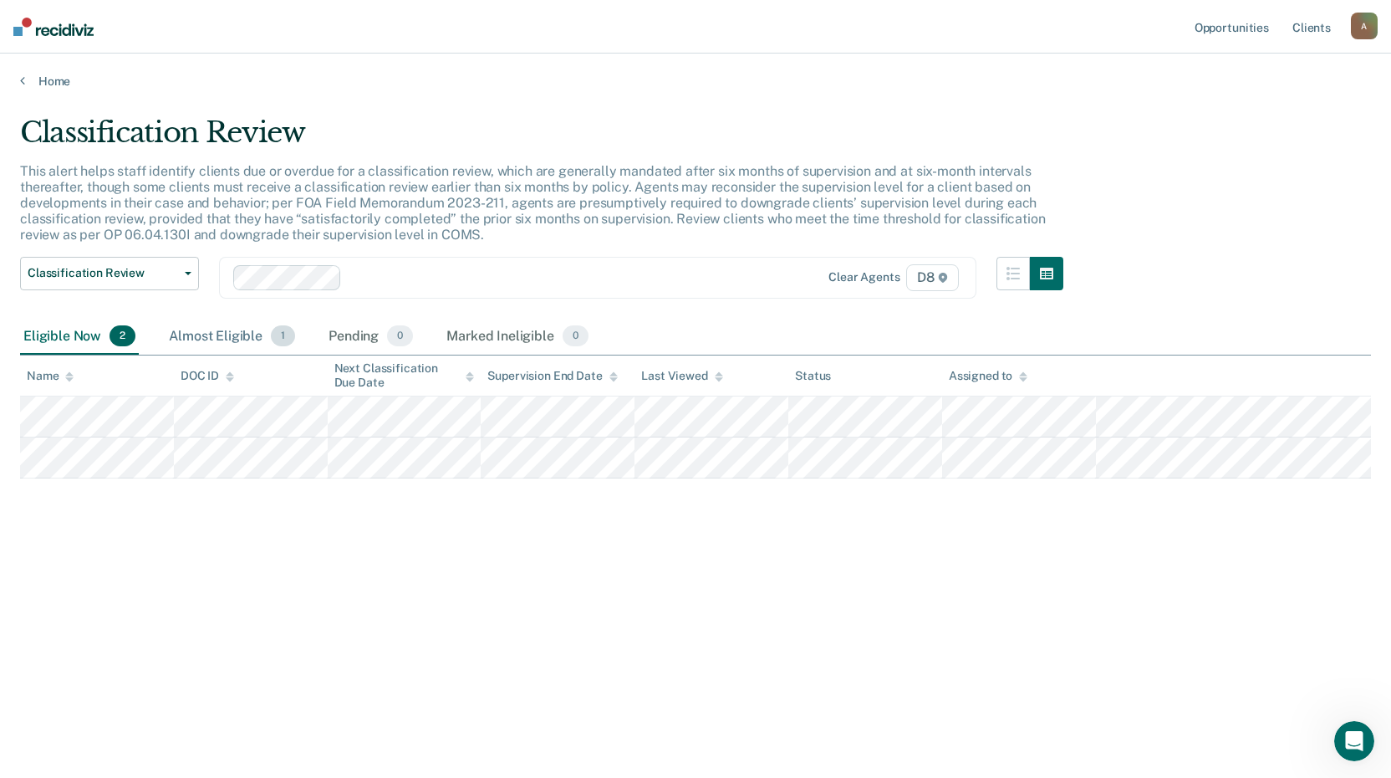
click at [220, 338] on div "Almost Eligible 1" at bounding box center [232, 337] width 133 height 37
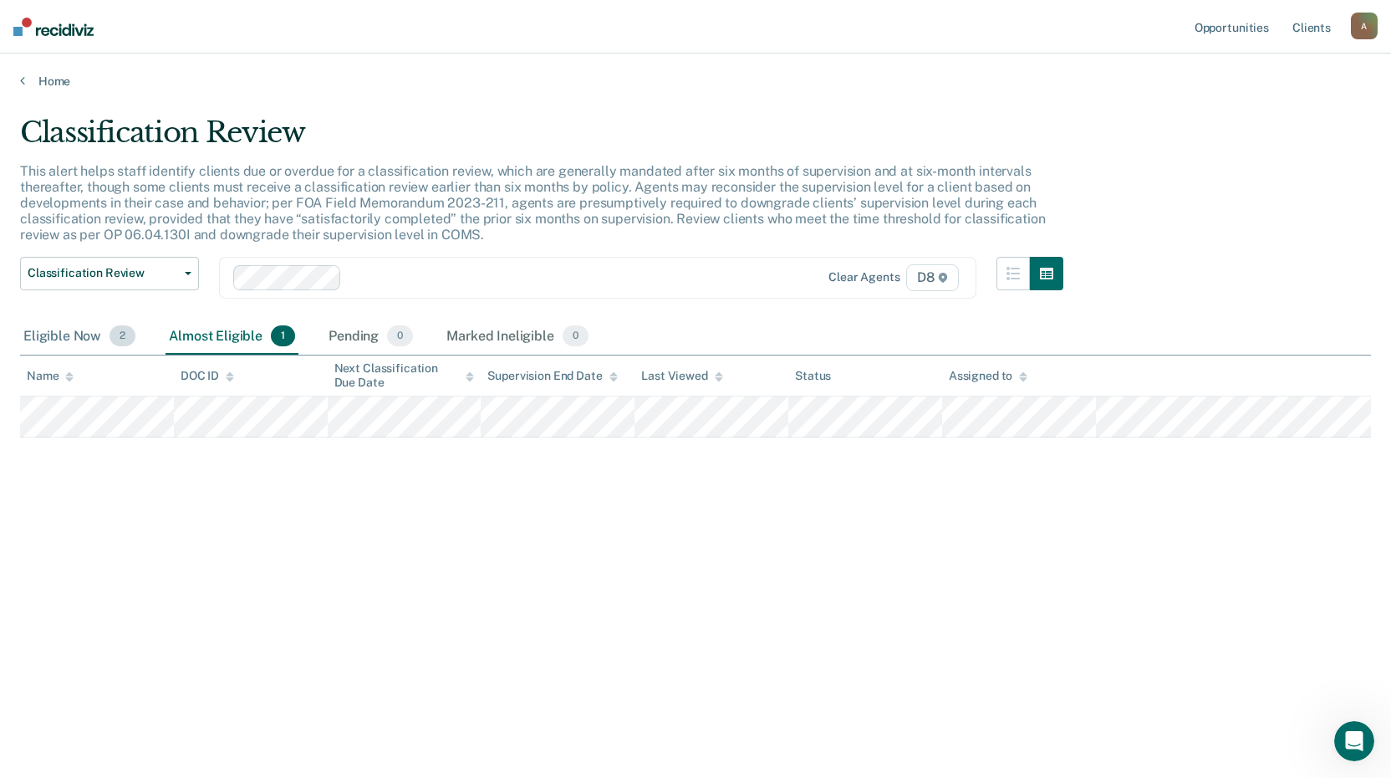
click at [73, 336] on div "Eligible Now 2" at bounding box center [79, 337] width 119 height 37
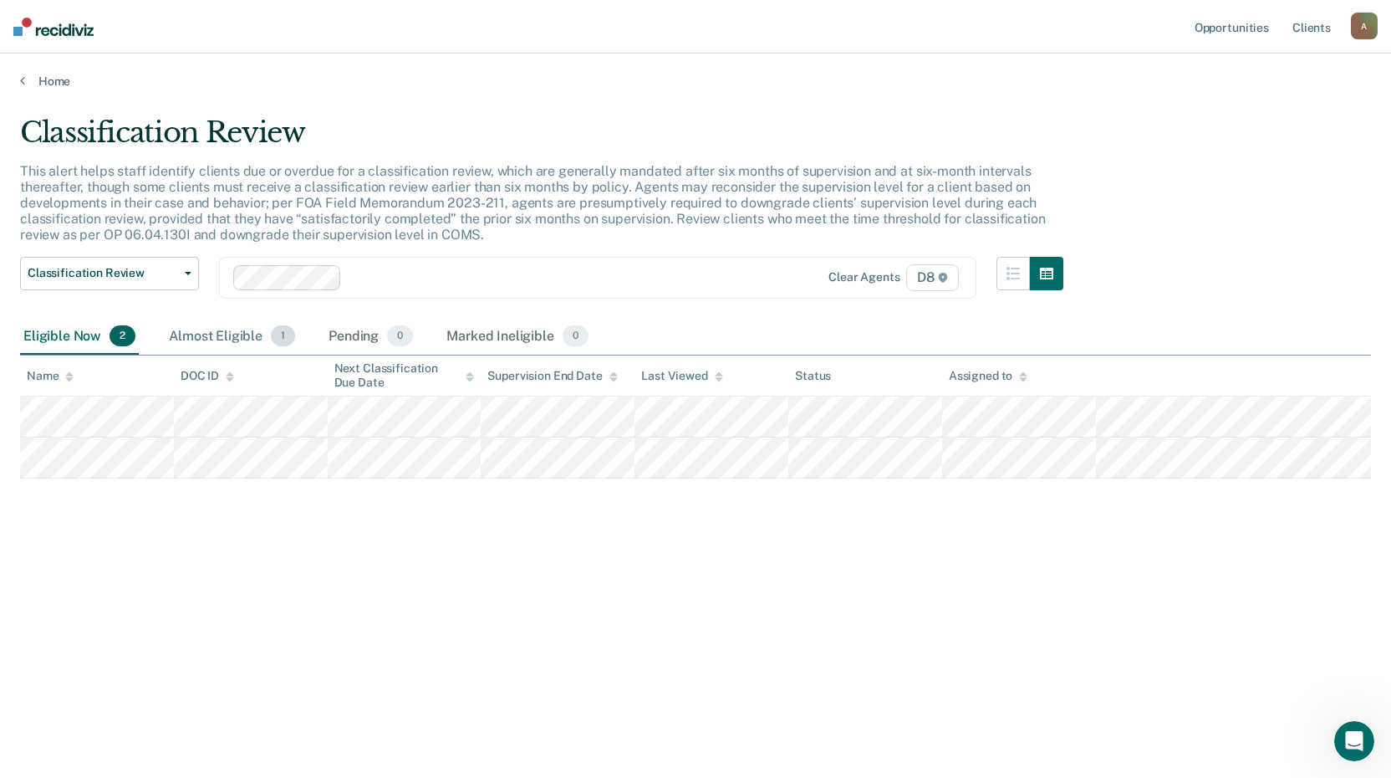
click at [186, 334] on div "Almost Eligible 1" at bounding box center [232, 337] width 133 height 37
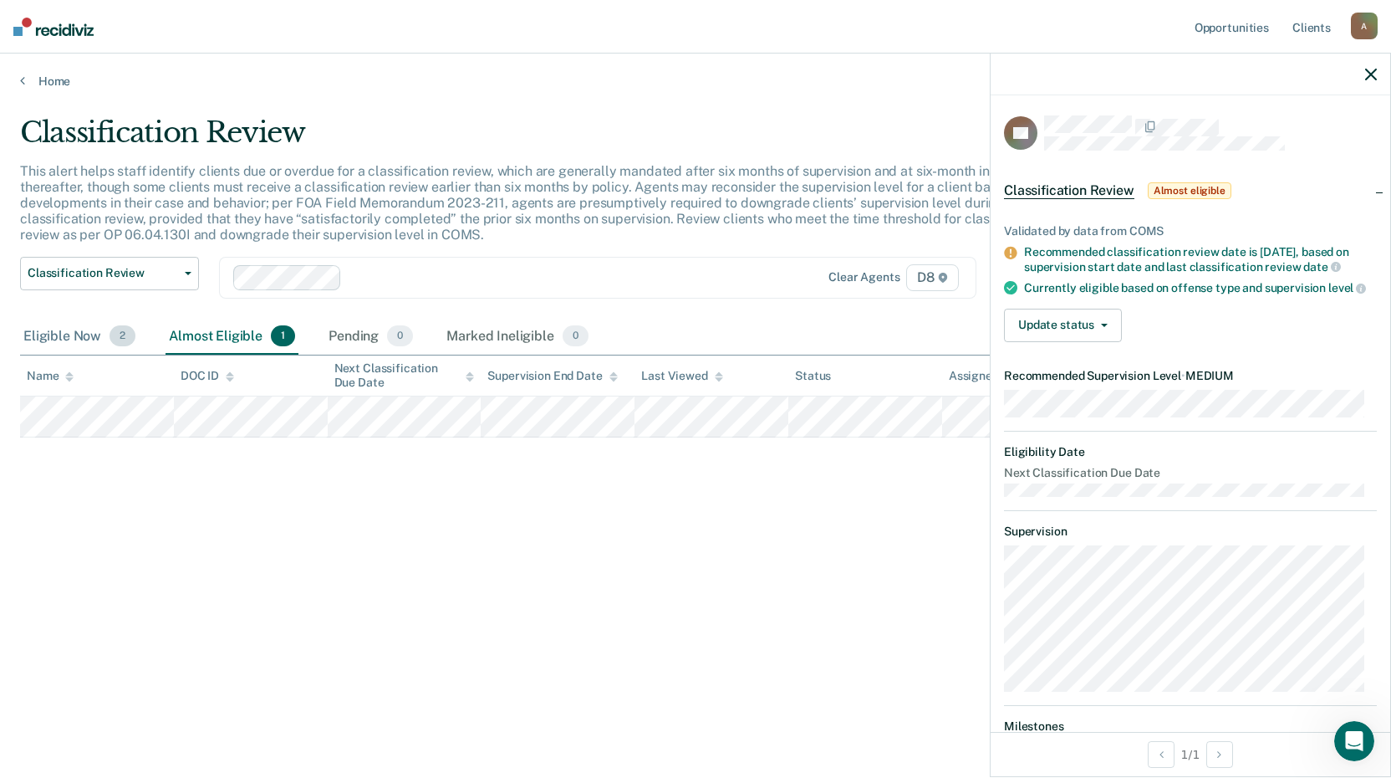
click at [74, 333] on div "Eligible Now 2" at bounding box center [79, 337] width 119 height 37
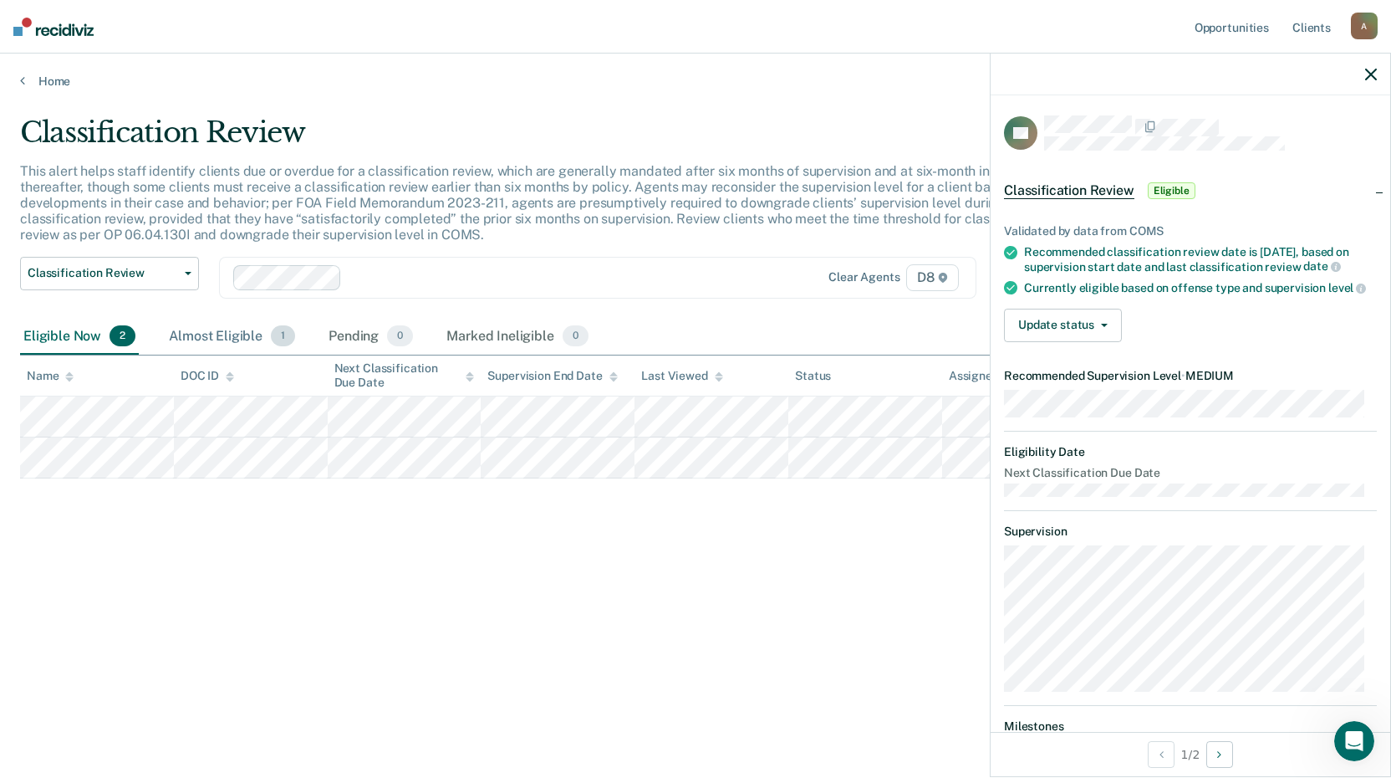
click at [200, 332] on div "Almost Eligible 1" at bounding box center [232, 337] width 133 height 37
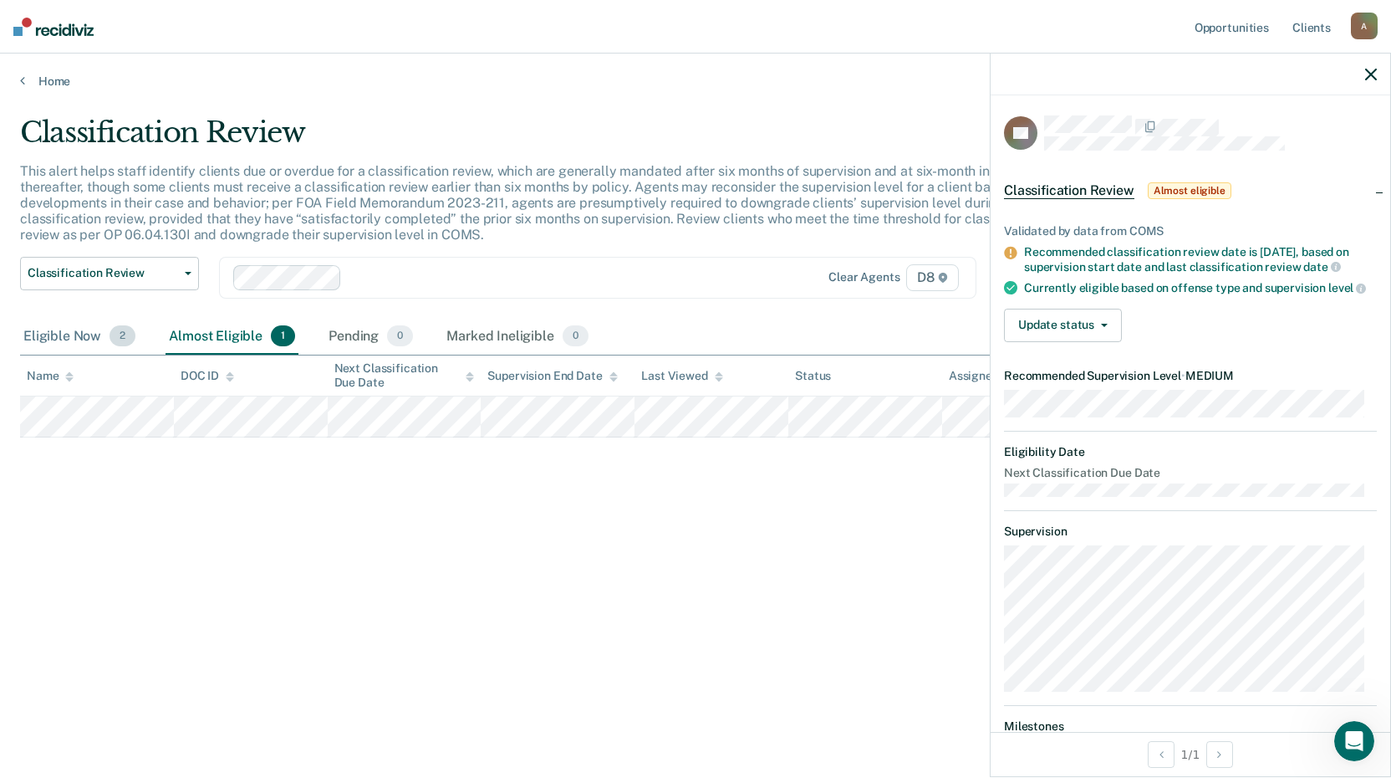
click at [57, 335] on div "Eligible Now 2" at bounding box center [79, 337] width 119 height 37
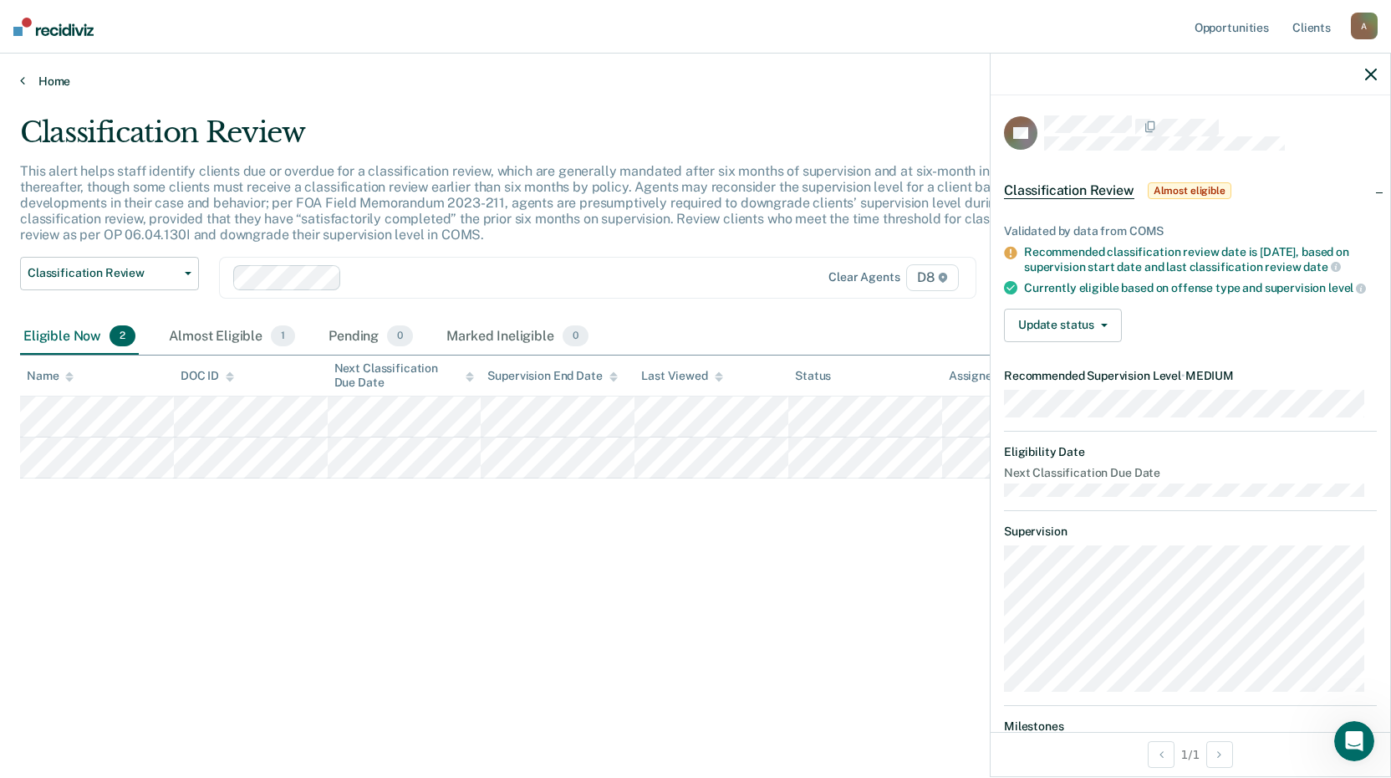
click at [35, 80] on link "Home" at bounding box center [695, 81] width 1351 height 15
